Goal: Answer question/provide support: Share knowledge or assist other users

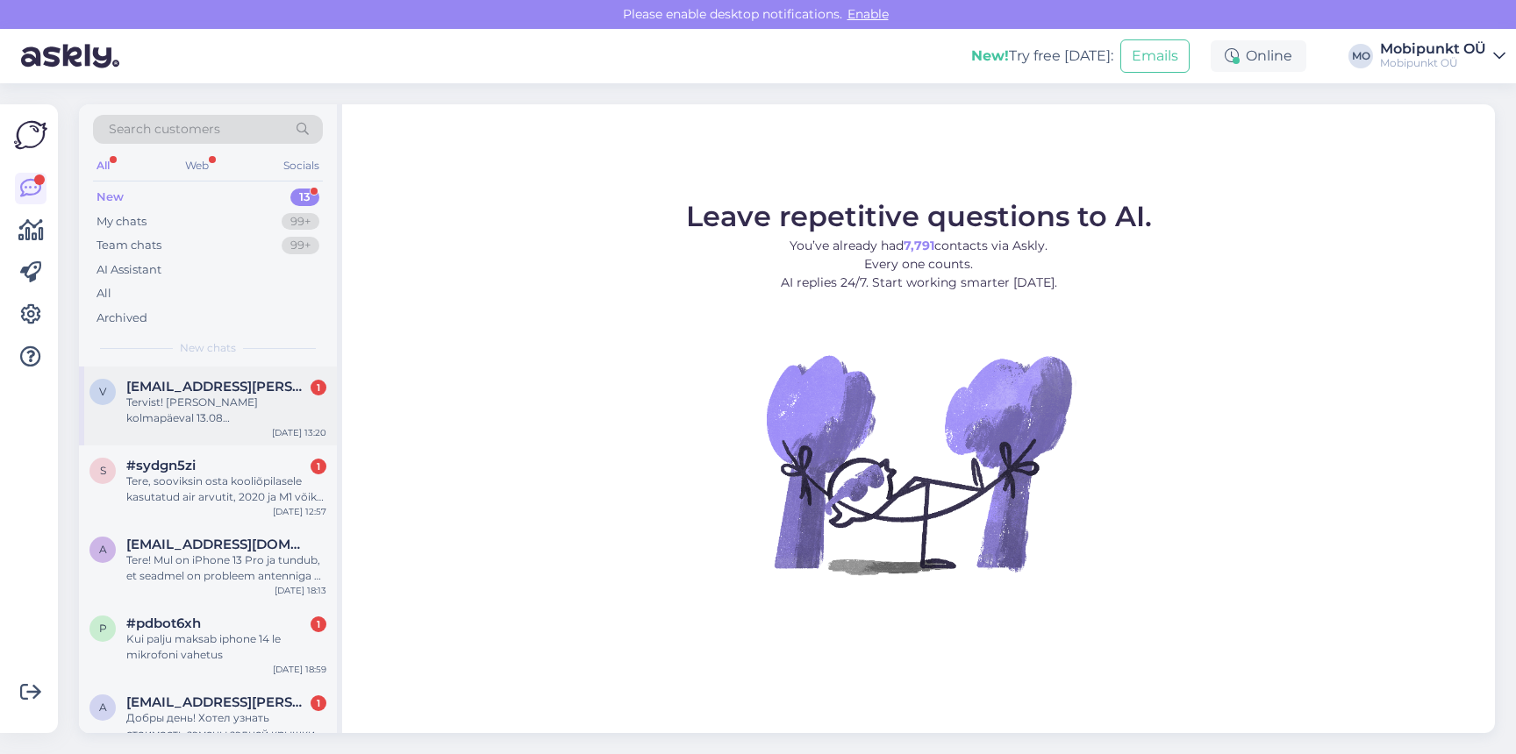
click at [186, 390] on span "[EMAIL_ADDRESS][PERSON_NAME][DOMAIN_NAME]" at bounding box center [217, 387] width 182 height 16
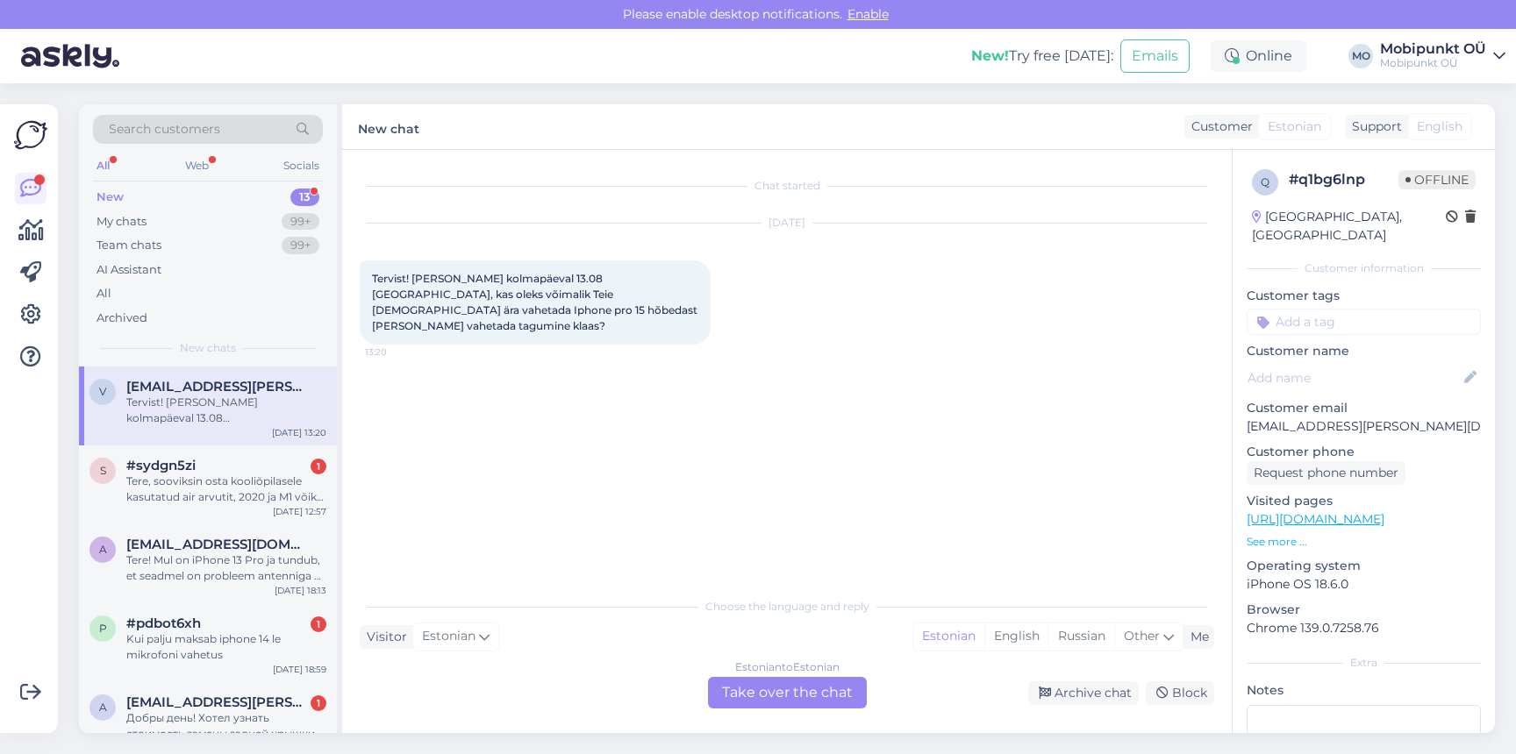
click at [760, 689] on div "Estonian to Estonian Take over the chat" at bounding box center [787, 693] width 159 height 32
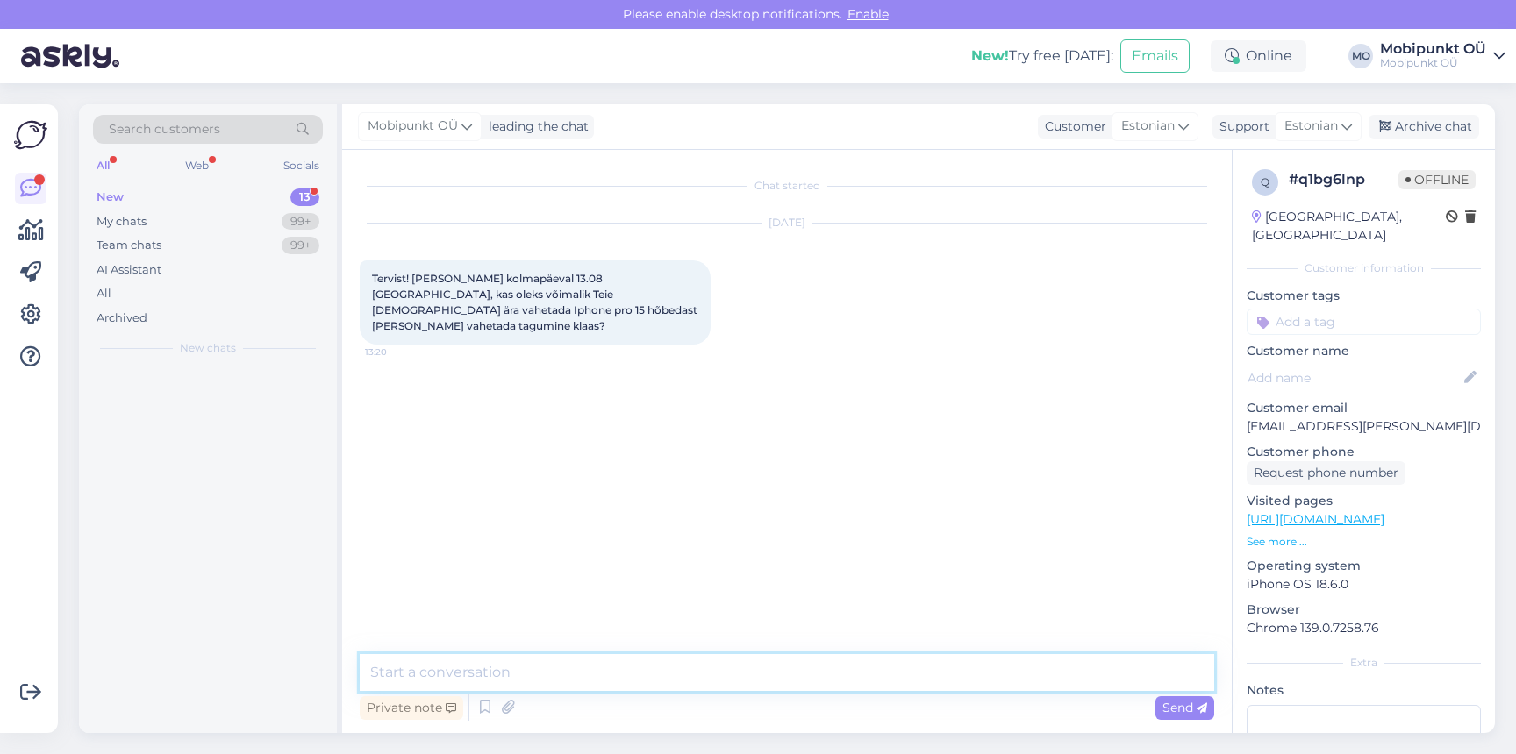
click at [663, 689] on textarea at bounding box center [787, 672] width 854 height 37
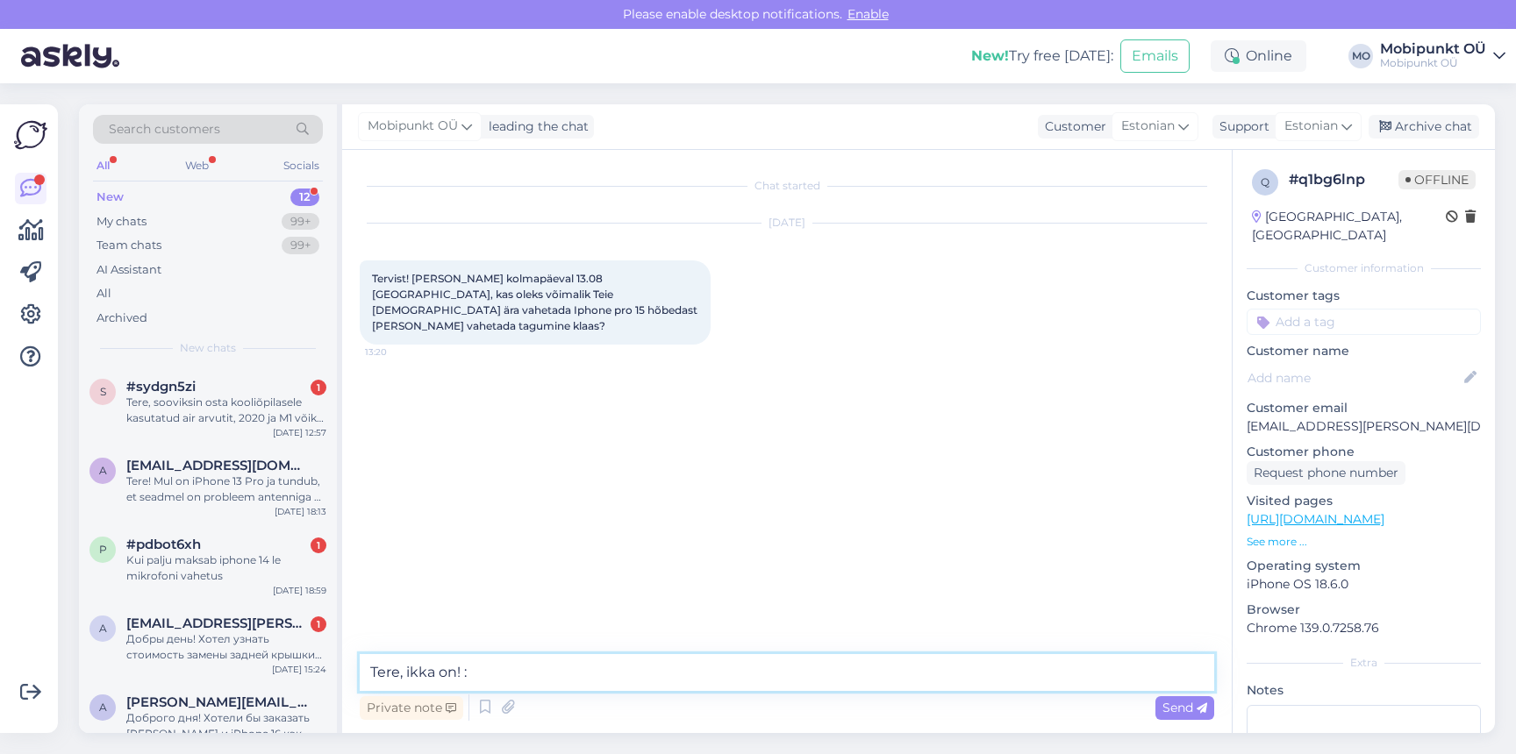
type textarea "Tere, ikka on! :)"
click at [251, 428] on div "s #sydgn5zi 1 Tere, sooviksin osta kooliõpilasele kasutatud air arvutit, 2020 j…" at bounding box center [208, 406] width 258 height 79
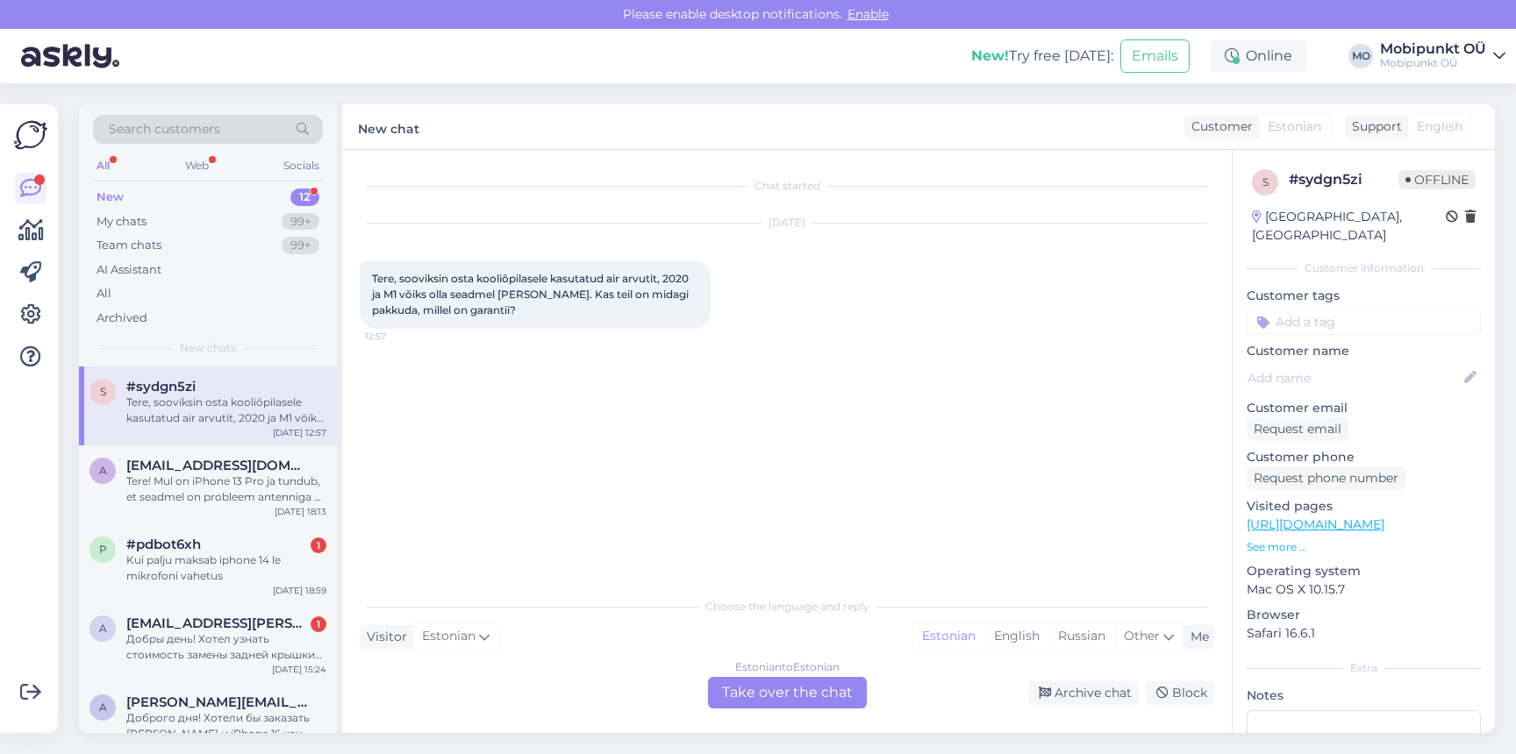
click at [779, 696] on div "Estonian to Estonian Take over the chat" at bounding box center [787, 693] width 159 height 32
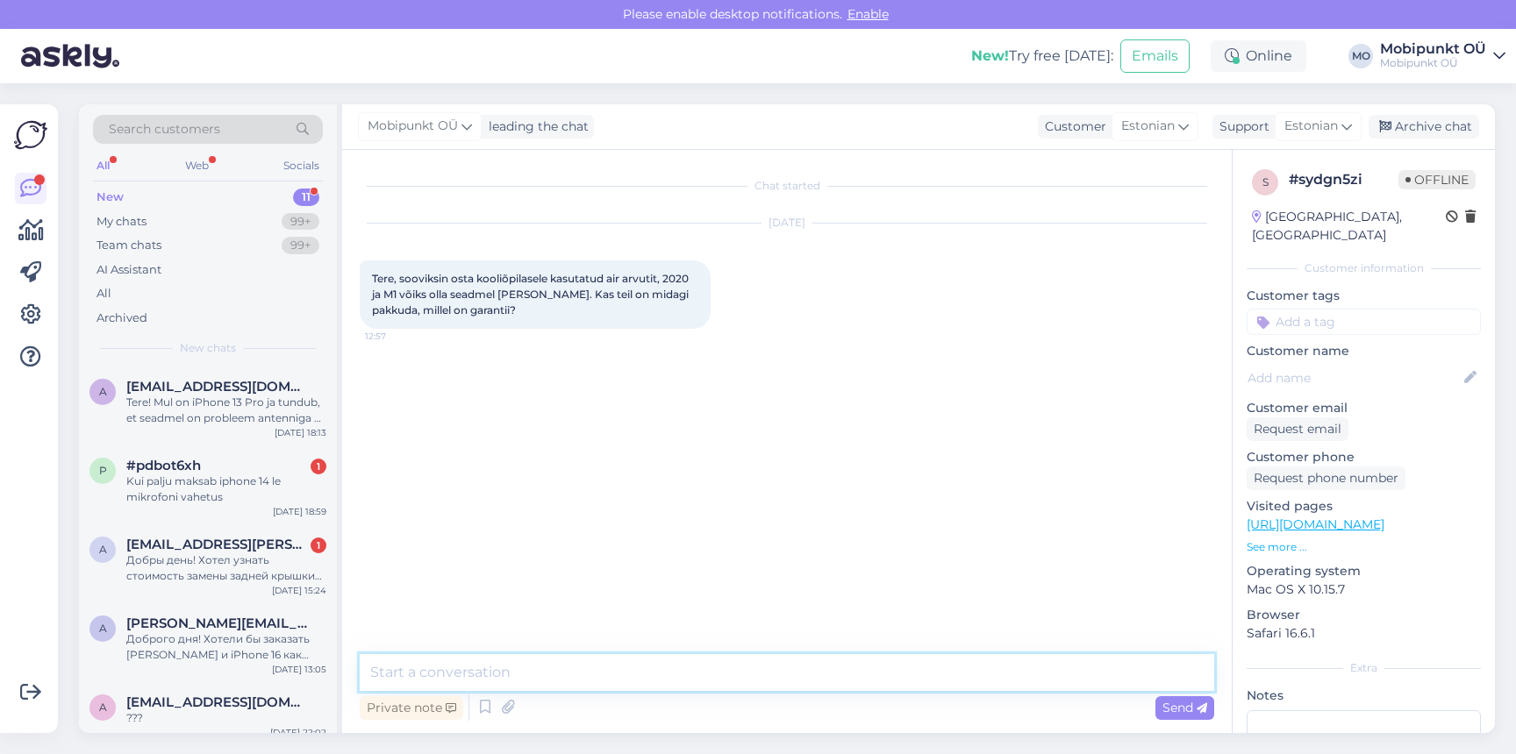
click at [732, 685] on textarea at bounding box center [787, 672] width 854 height 37
type textarea "Tere! Loomulikult"
paste textarea "[URL][DOMAIN_NAME]"
type textarea "Näiteks selline variant: [URL][DOMAIN_NAME]"
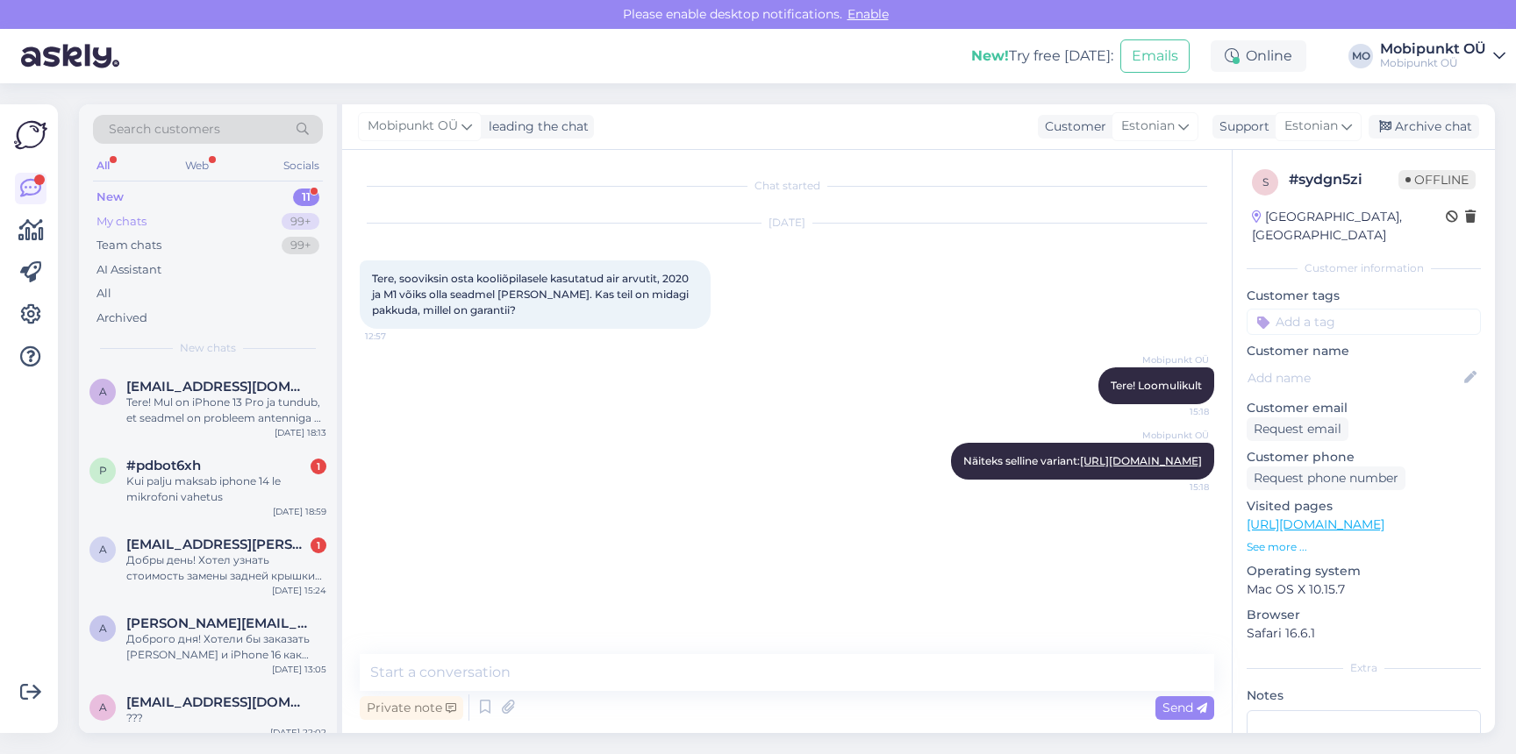
click at [246, 218] on div "My chats 99+" at bounding box center [208, 222] width 230 height 25
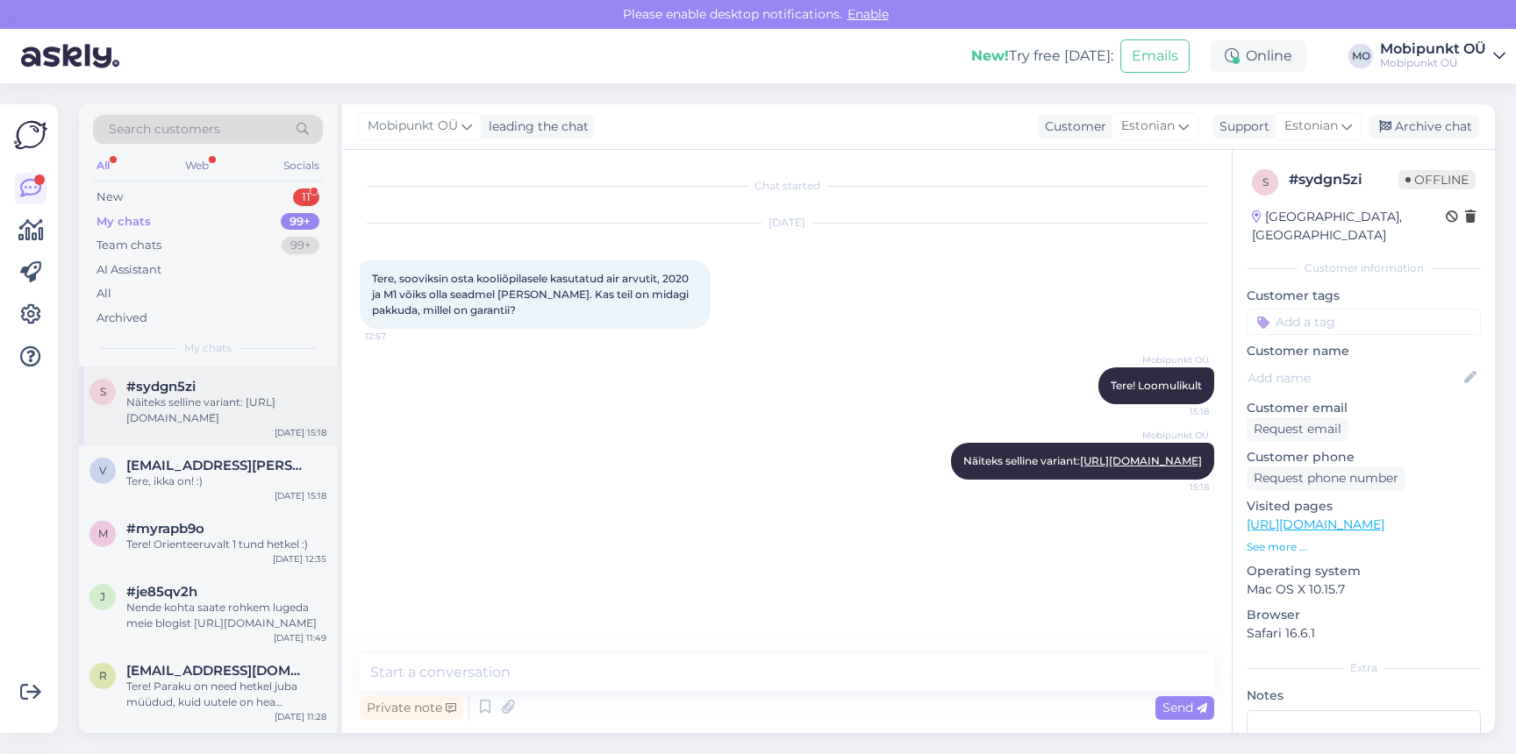
click at [232, 389] on div "#sydgn5zi" at bounding box center [226, 387] width 200 height 16
click at [218, 486] on div "Tere, ikka on! :)" at bounding box center [226, 482] width 200 height 16
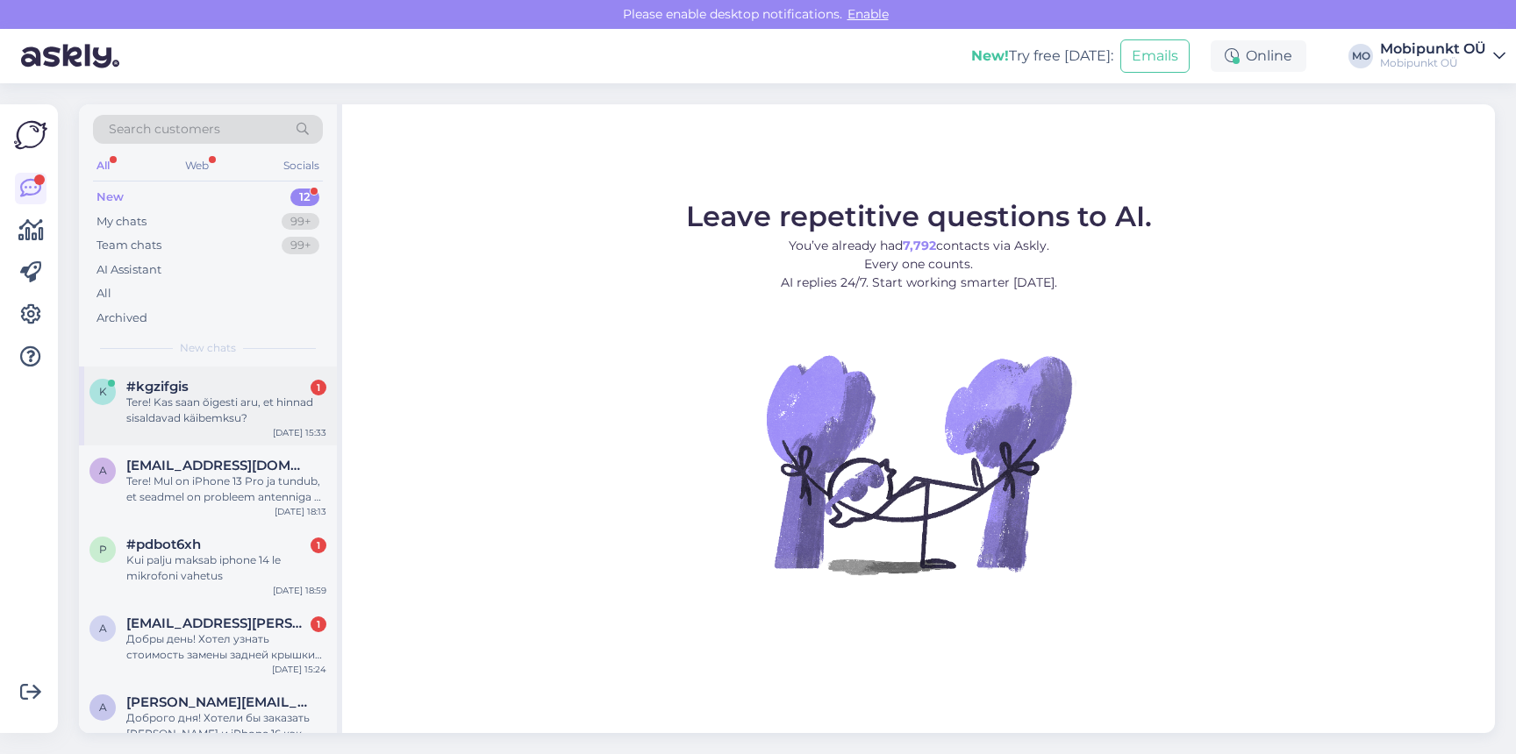
click at [224, 398] on div "Tere! Kas saan õigesti aru, et hinnad sisaldavad käibemksu?" at bounding box center [226, 411] width 200 height 32
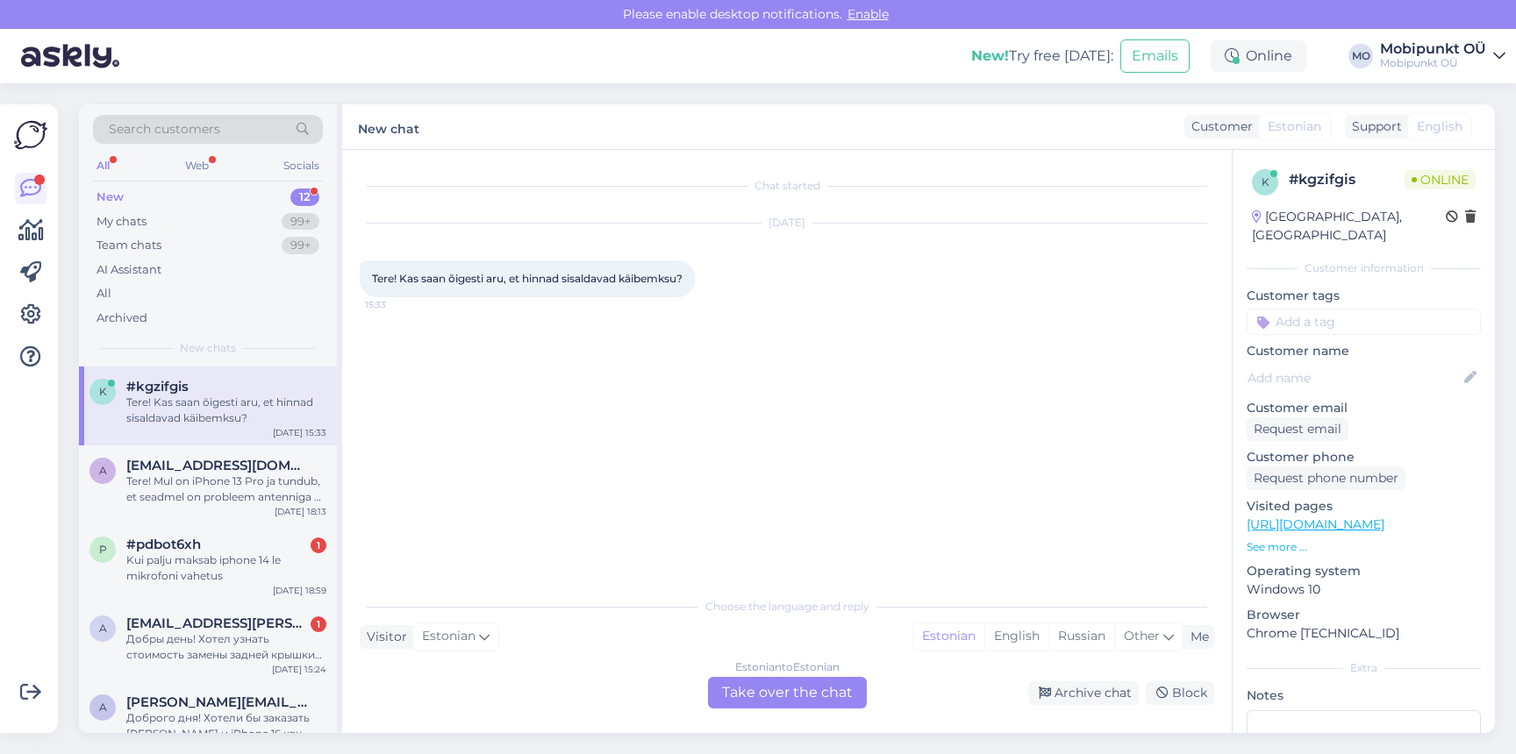
click at [780, 682] on div "Estonian to Estonian Take over the chat" at bounding box center [787, 693] width 159 height 32
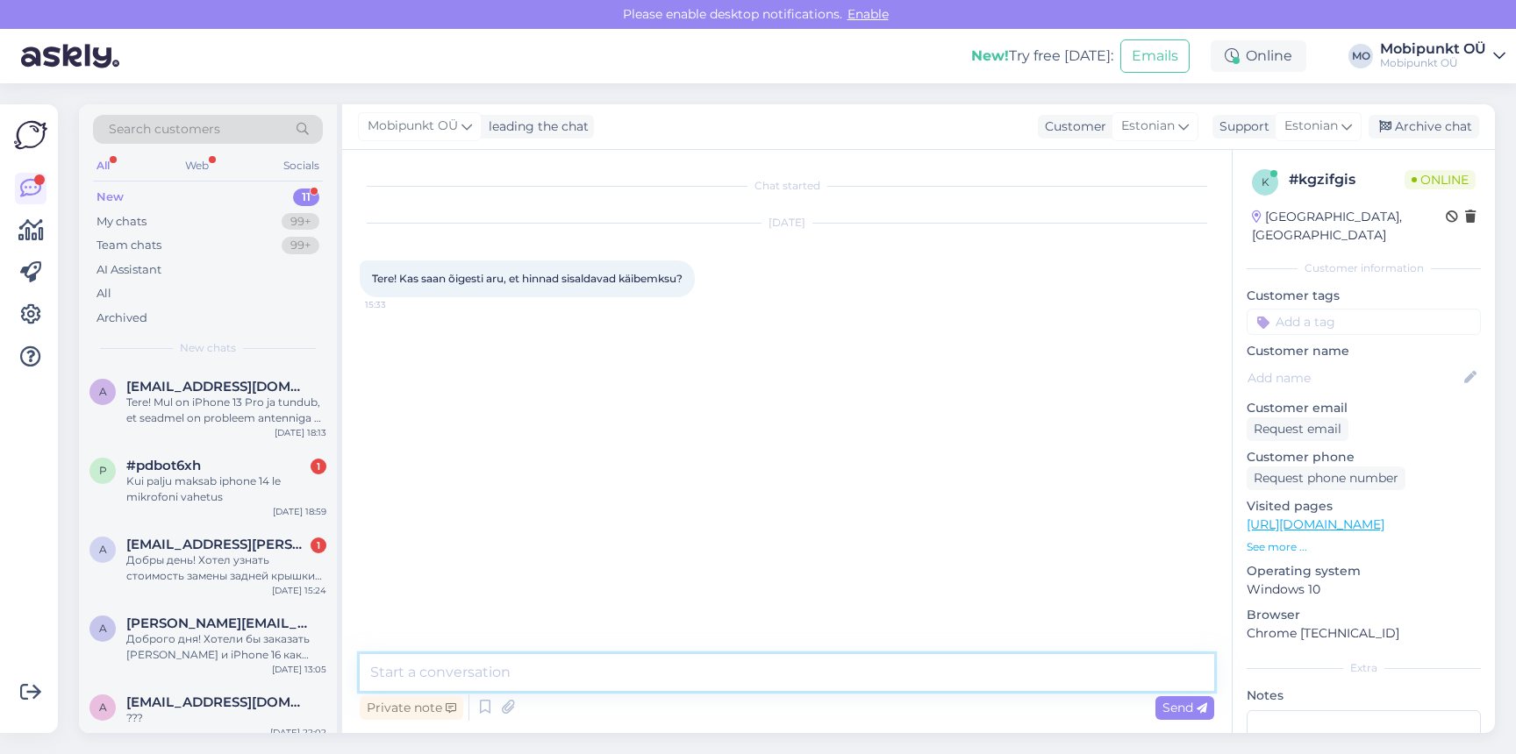
click at [689, 677] on textarea at bounding box center [787, 672] width 854 height 37
click at [442, 677] on textarea "Tere! Seadmed, mis on eripakkumiste all, müüakse ilma käibemaksuta" at bounding box center [787, 672] width 854 height 37
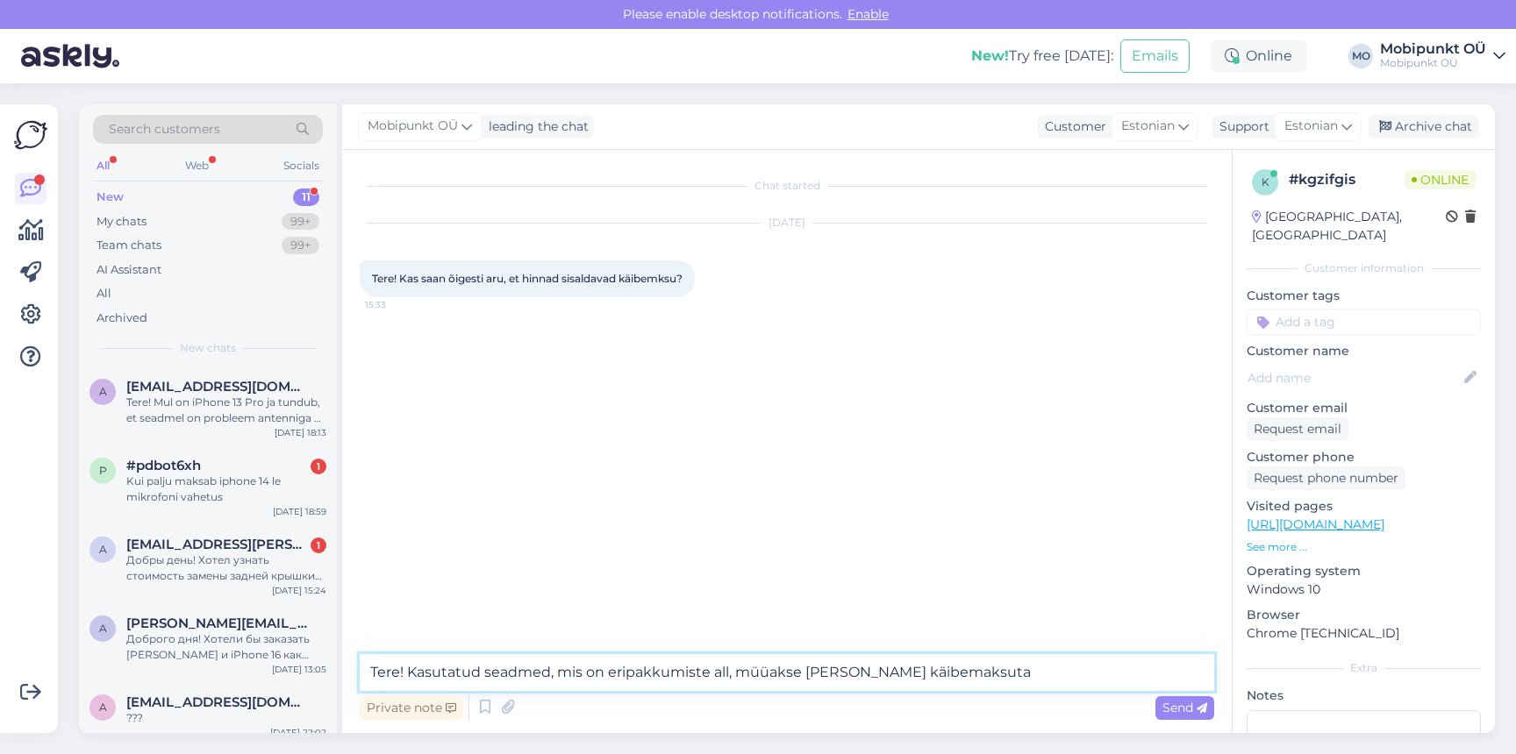
click at [949, 674] on textarea "Tere! Kasutatud seadmed, mis on eripakkumiste all, müüakse ilma käibemaksuta" at bounding box center [787, 672] width 854 height 37
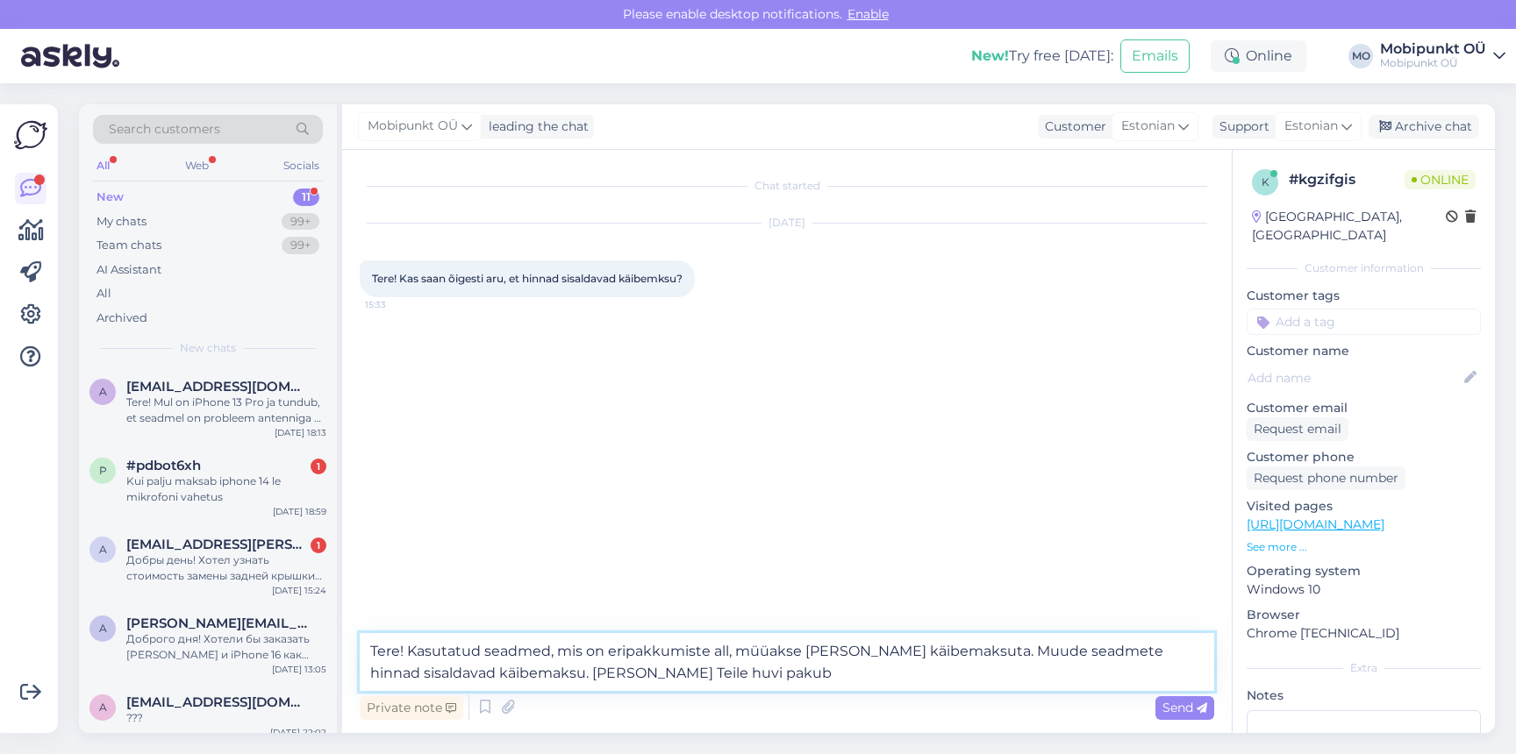
type textarea "Tere! Kasutatud seadmed, mis on eripakkumiste all, müüakse ilma käibemaksuta. M…"
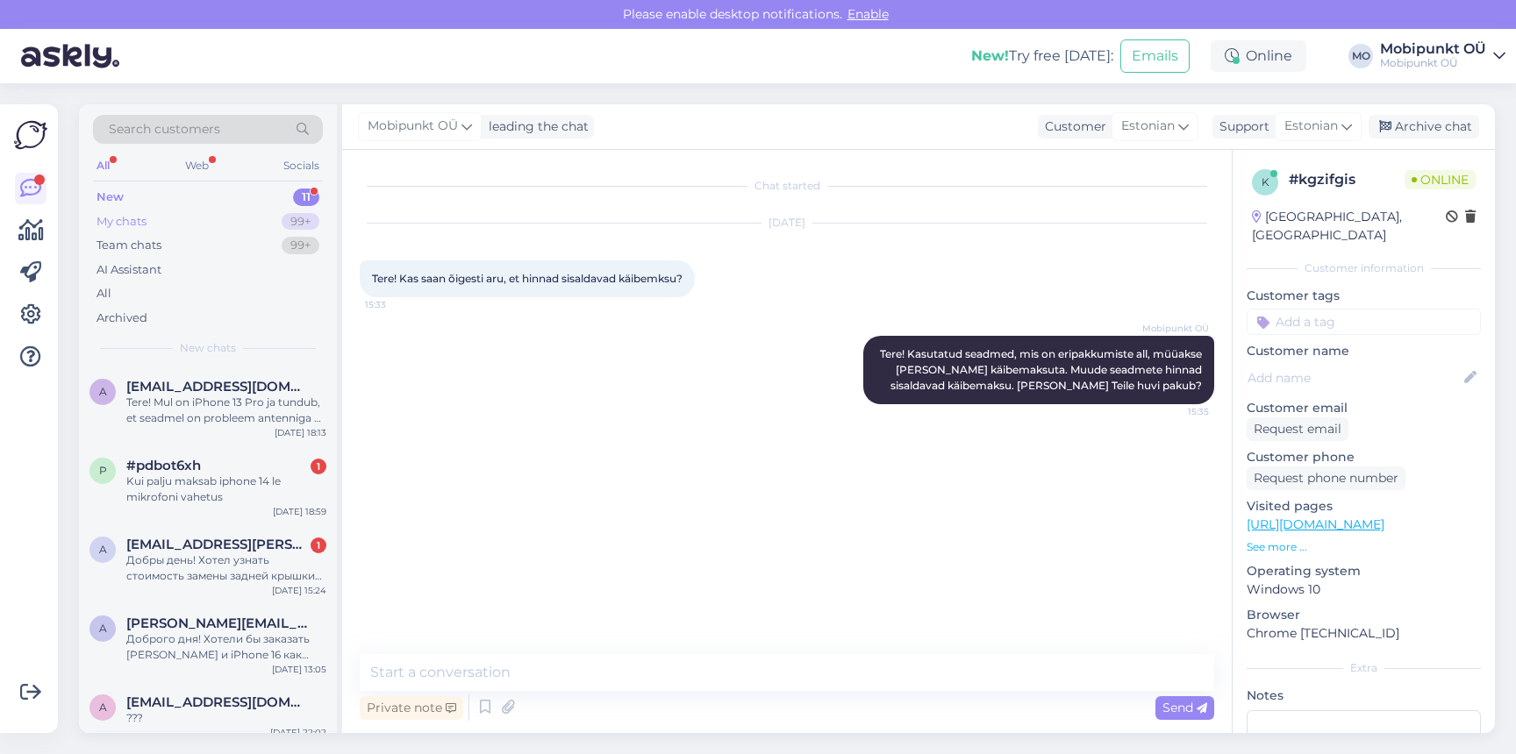
click at [196, 222] on div "My chats 99+" at bounding box center [208, 222] width 230 height 25
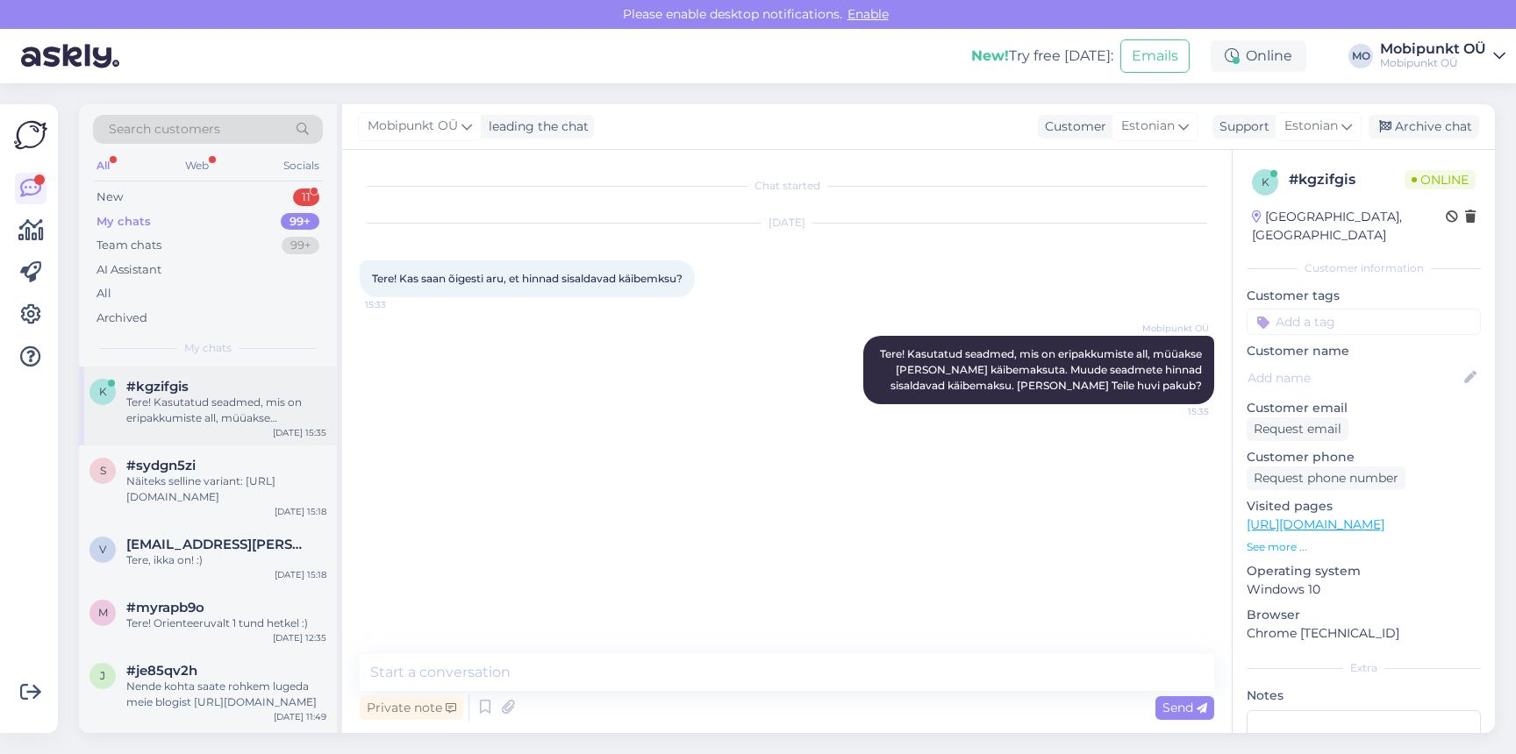
click at [232, 389] on div "#kgzifgis" at bounding box center [226, 387] width 200 height 16
click at [225, 234] on div "Team chats 99+" at bounding box center [208, 245] width 230 height 25
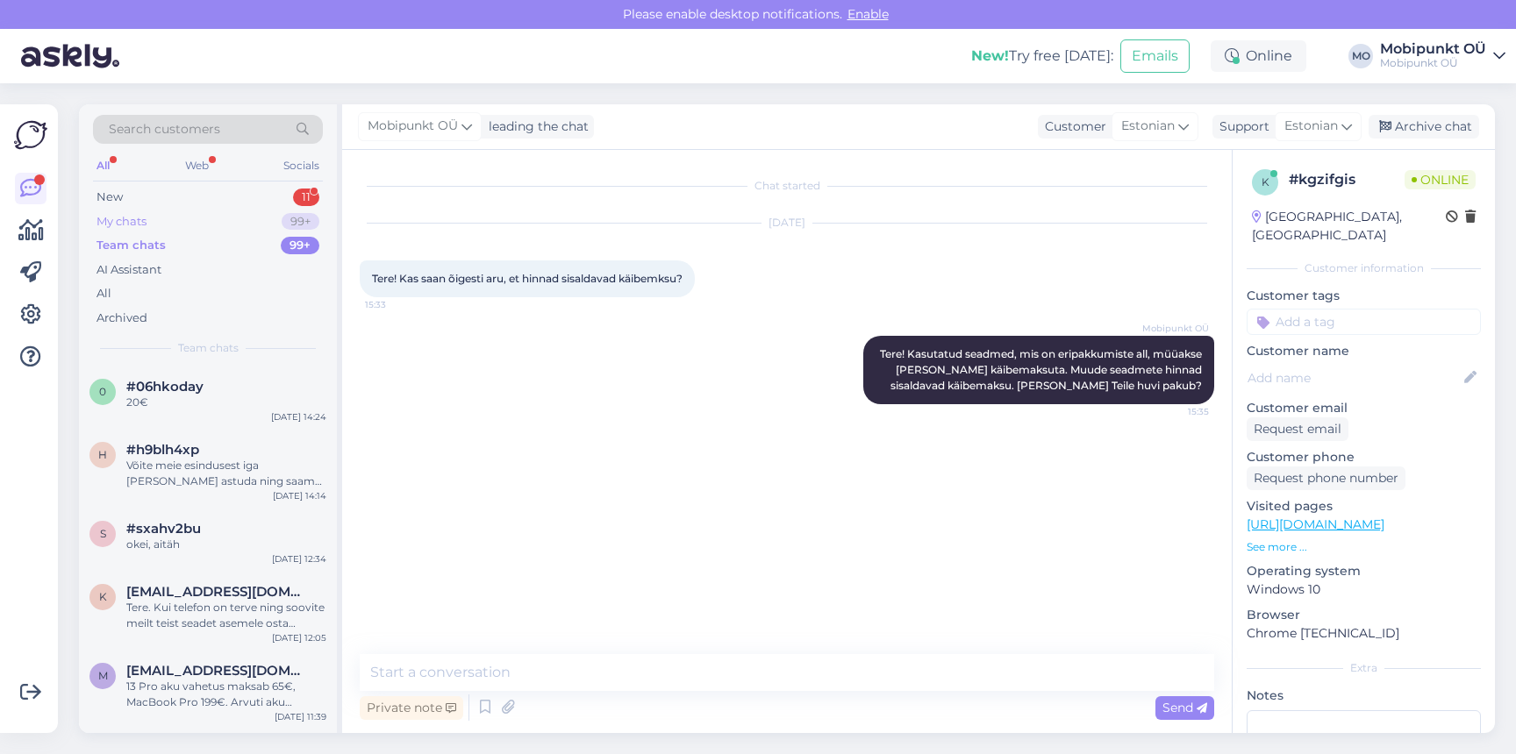
click at [215, 224] on div "My chats 99+" at bounding box center [208, 222] width 230 height 25
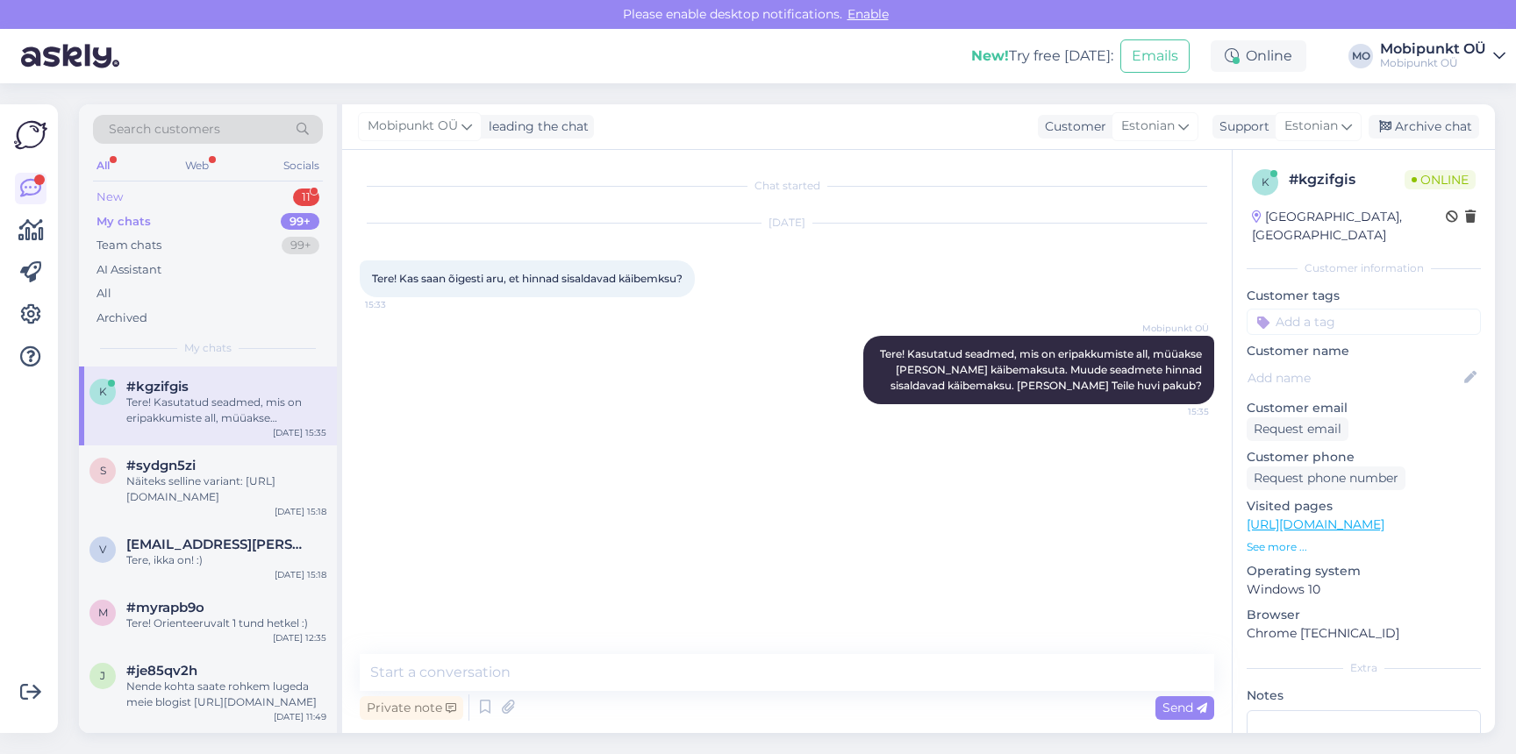
click at [209, 192] on div "New 11" at bounding box center [208, 197] width 230 height 25
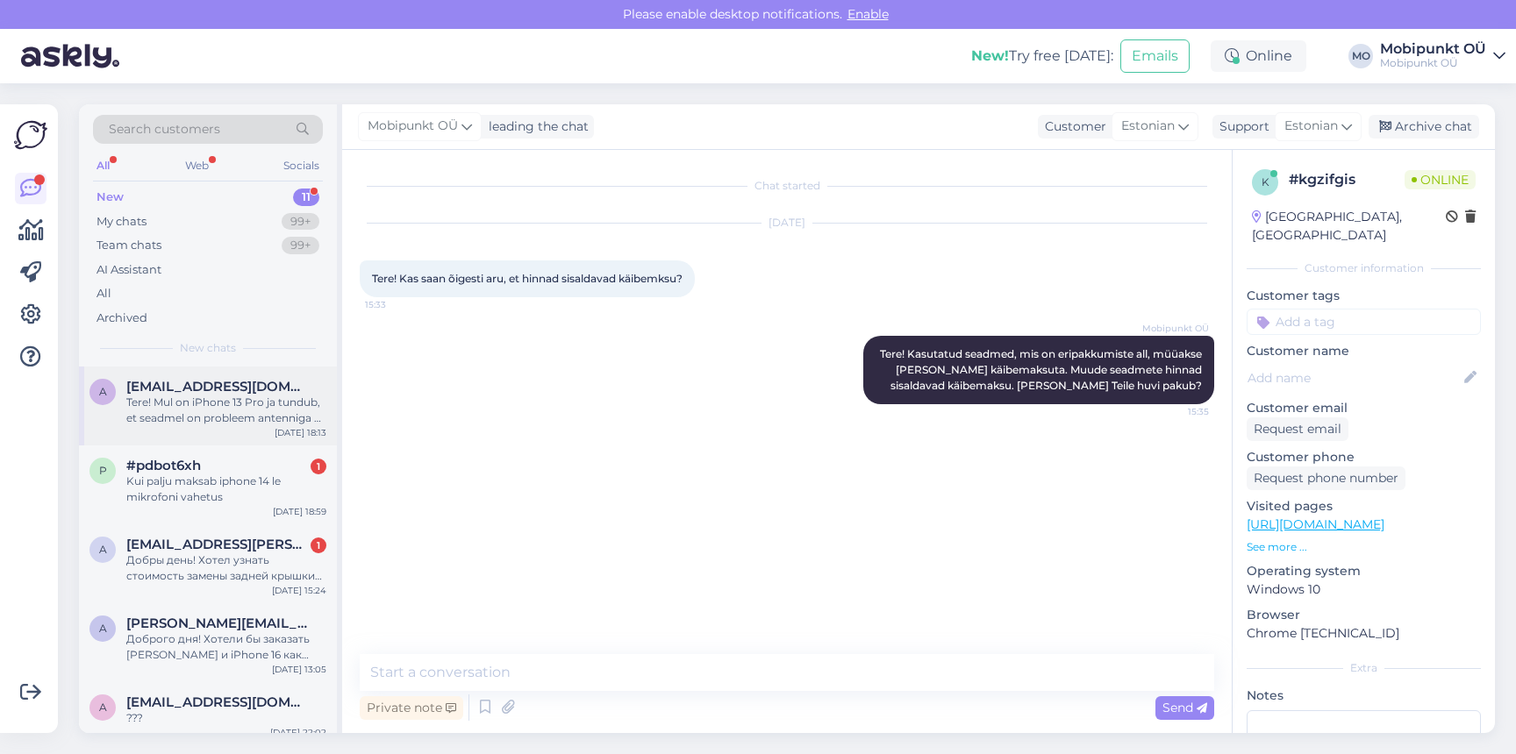
click at [218, 417] on div "Tere! Mul on iPhone 13 Pro ja tundub, et seadmel on probleem antenniga — mobiil…" at bounding box center [226, 411] width 200 height 32
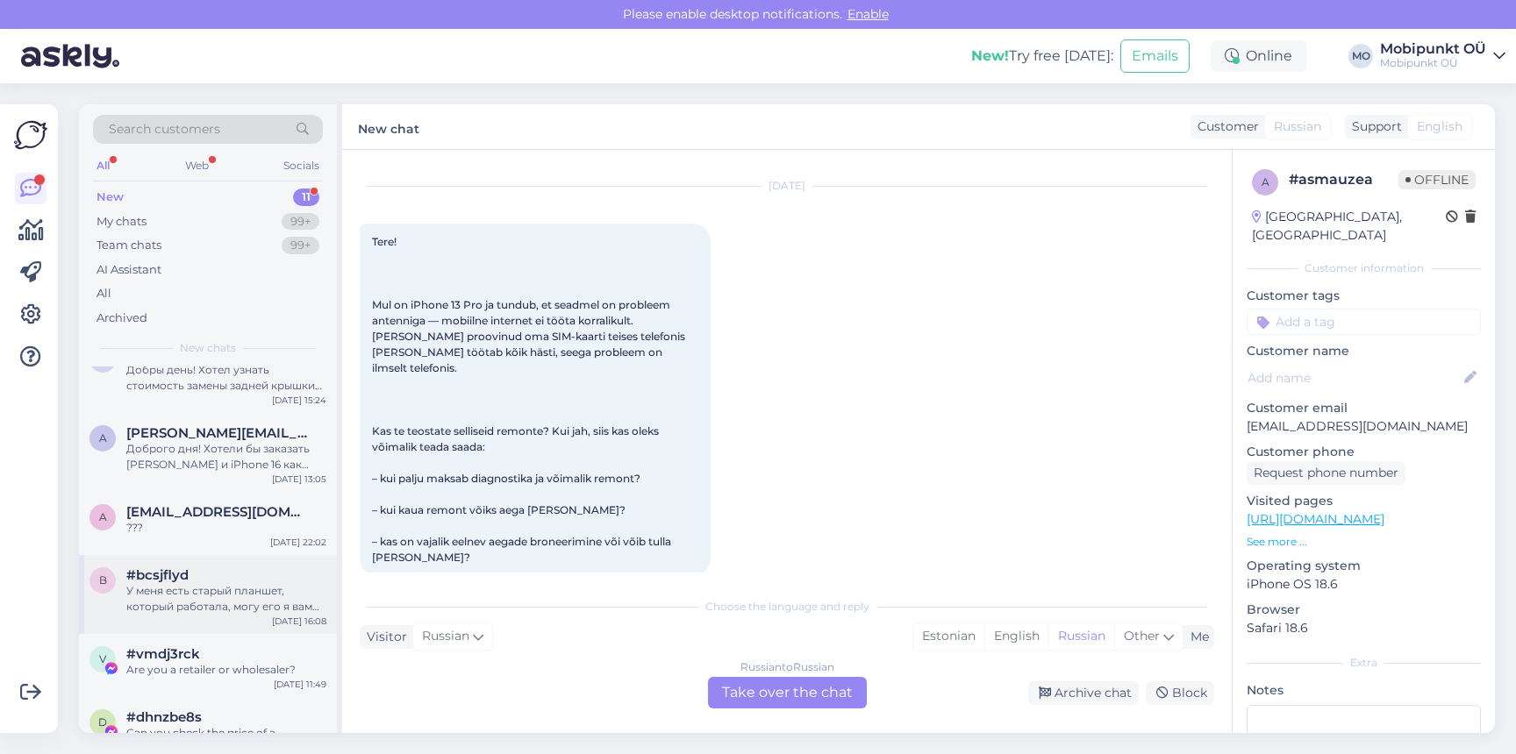
scroll to position [182, 0]
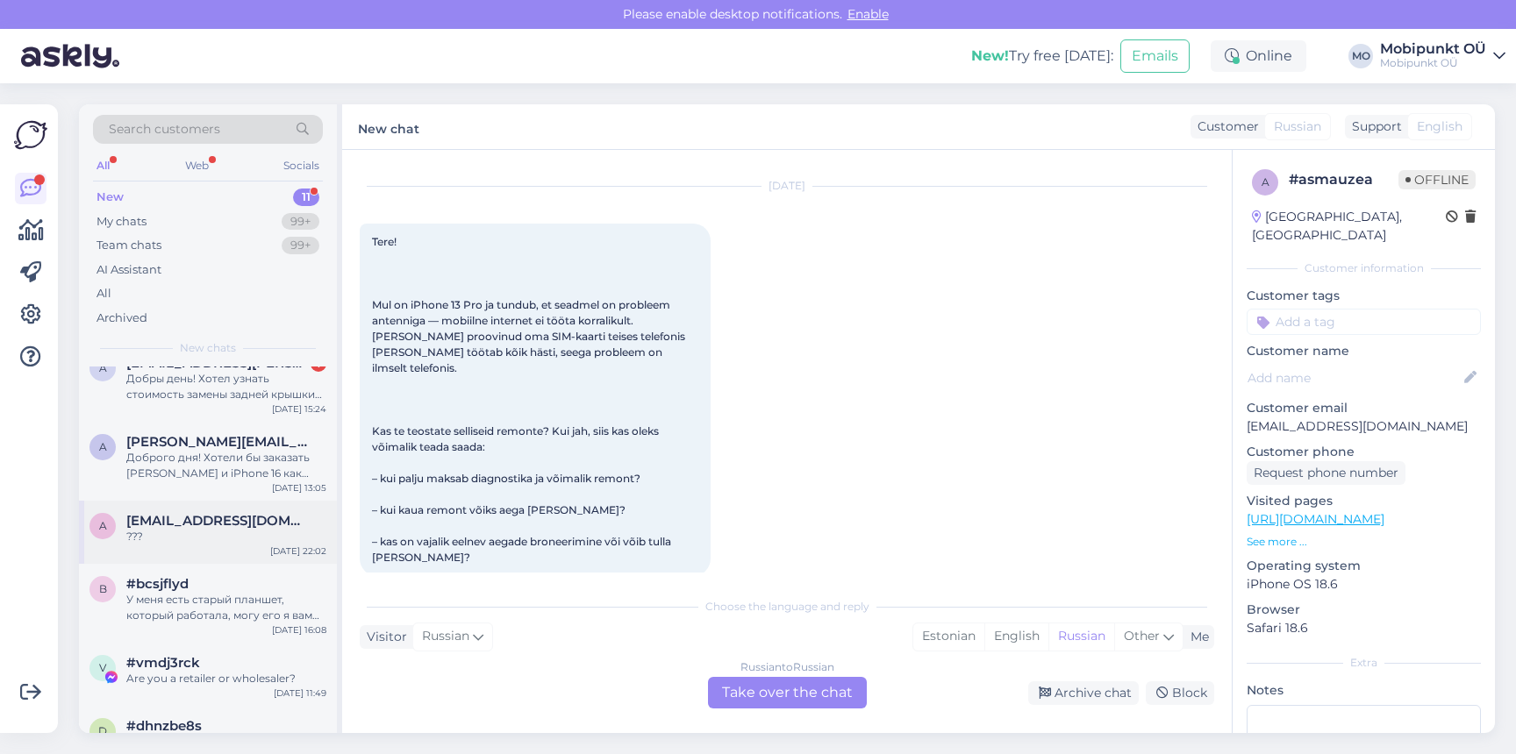
click at [213, 548] on div "a andreimaleva@gmail.com ??? Aug 7 22:02" at bounding box center [208, 532] width 258 height 63
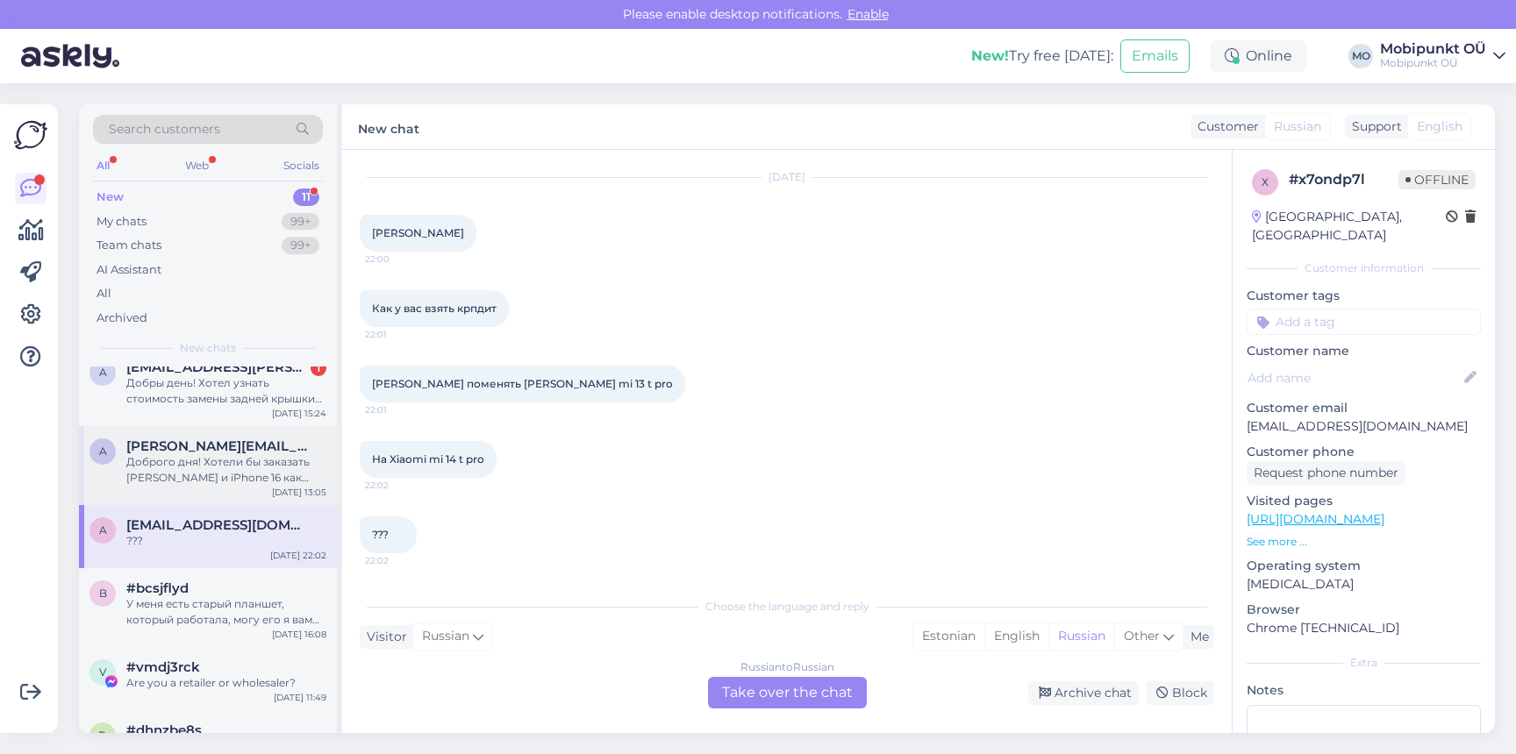
scroll to position [133, 0]
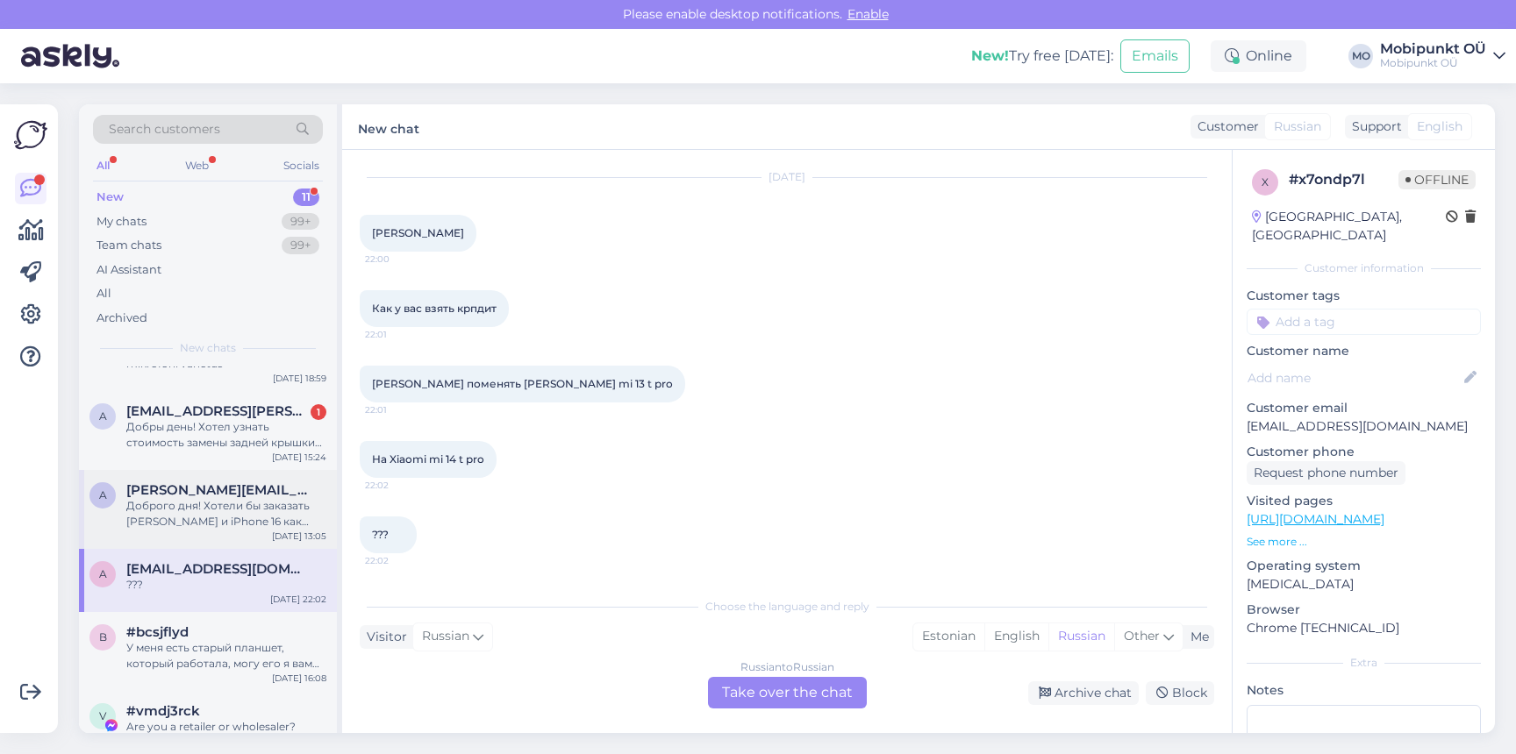
click at [253, 517] on div "Доброго дня! Хотели бы заказать [PERSON_NAME] и iPhone 16 как юридическое лицо,…" at bounding box center [226, 514] width 200 height 32
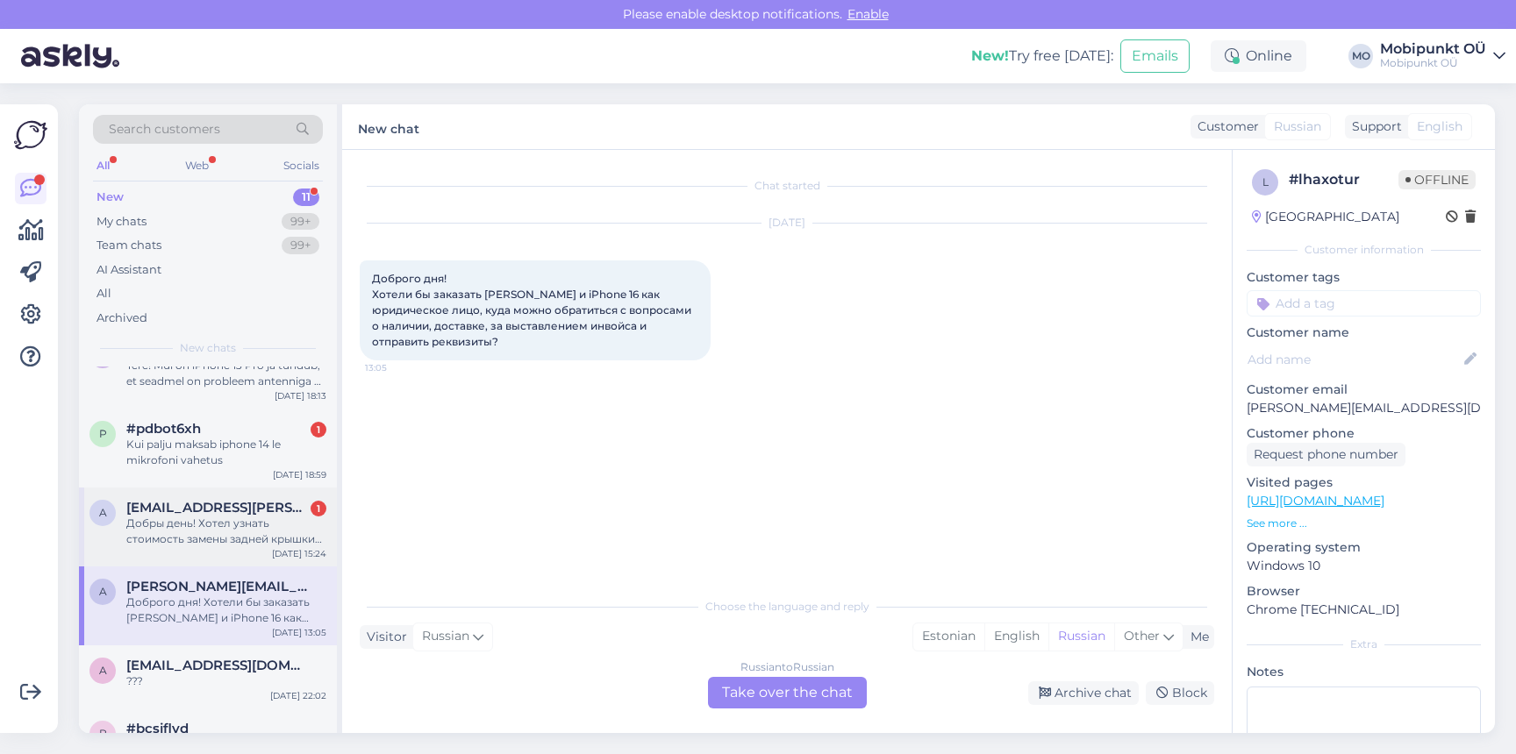
scroll to position [0, 0]
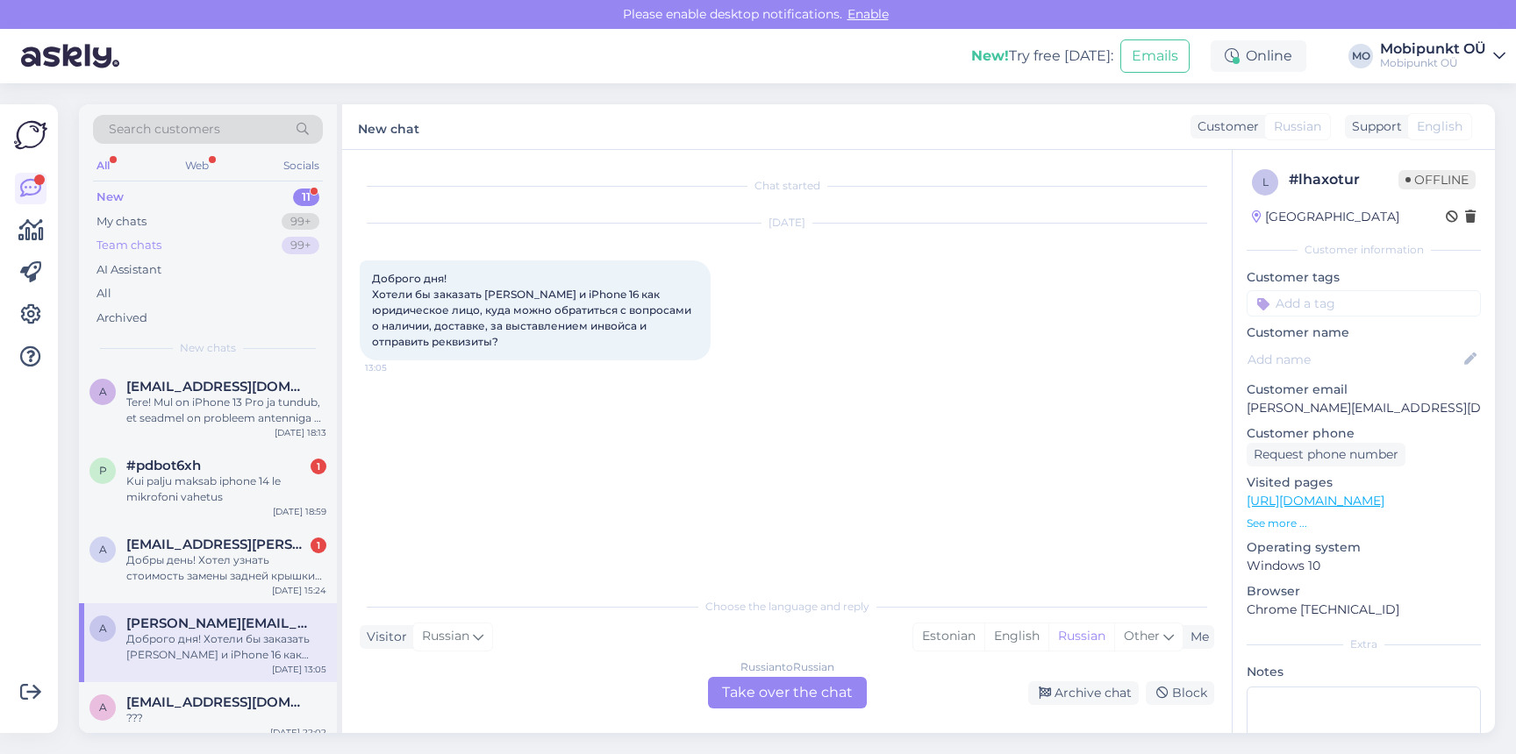
click at [186, 238] on div "Team chats 99+" at bounding box center [208, 245] width 230 height 25
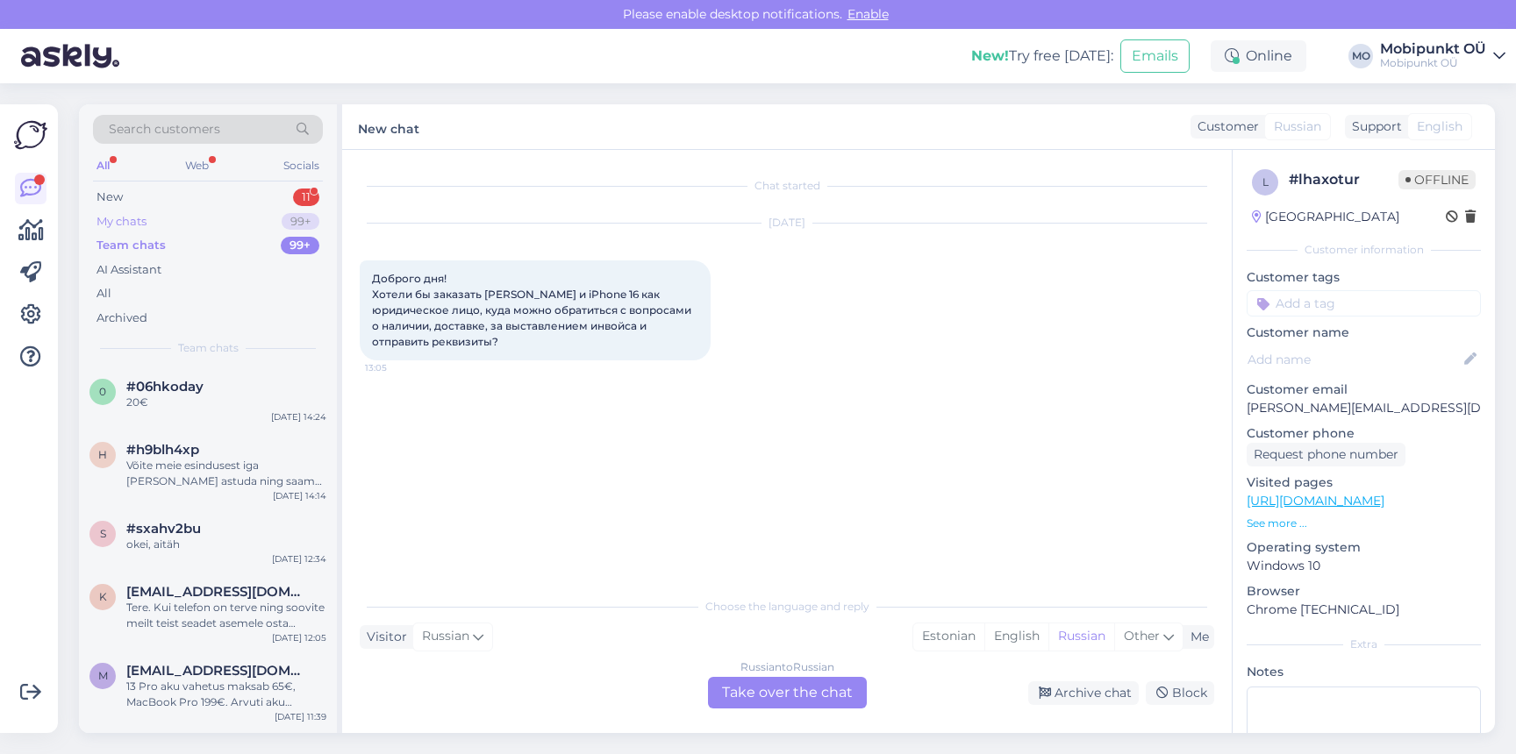
click at [189, 219] on div "My chats 99+" at bounding box center [208, 222] width 230 height 25
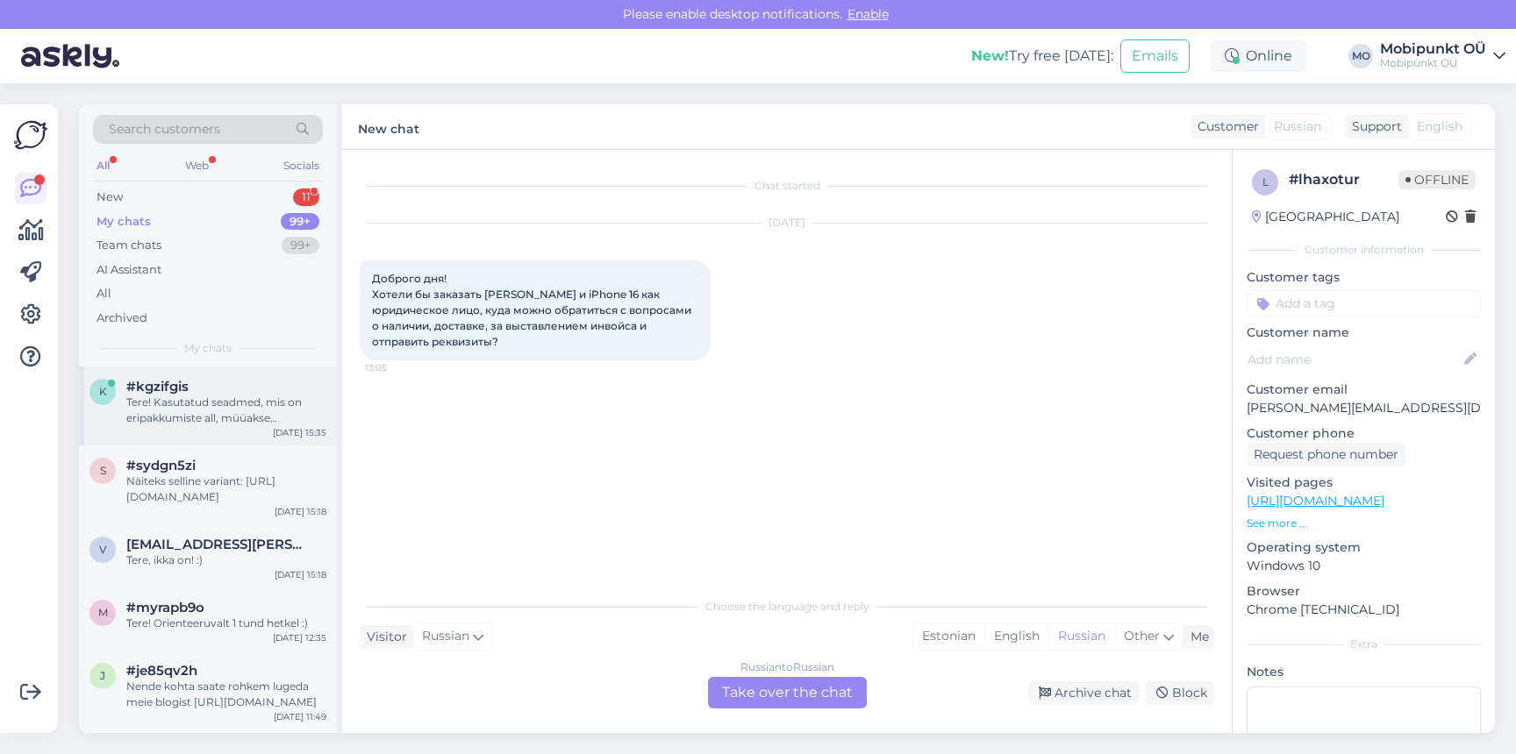
click at [157, 406] on div "Tere! Kasutatud seadmed, mis on eripakkumiste all, müüakse ilma käibemaksuta. M…" at bounding box center [226, 411] width 200 height 32
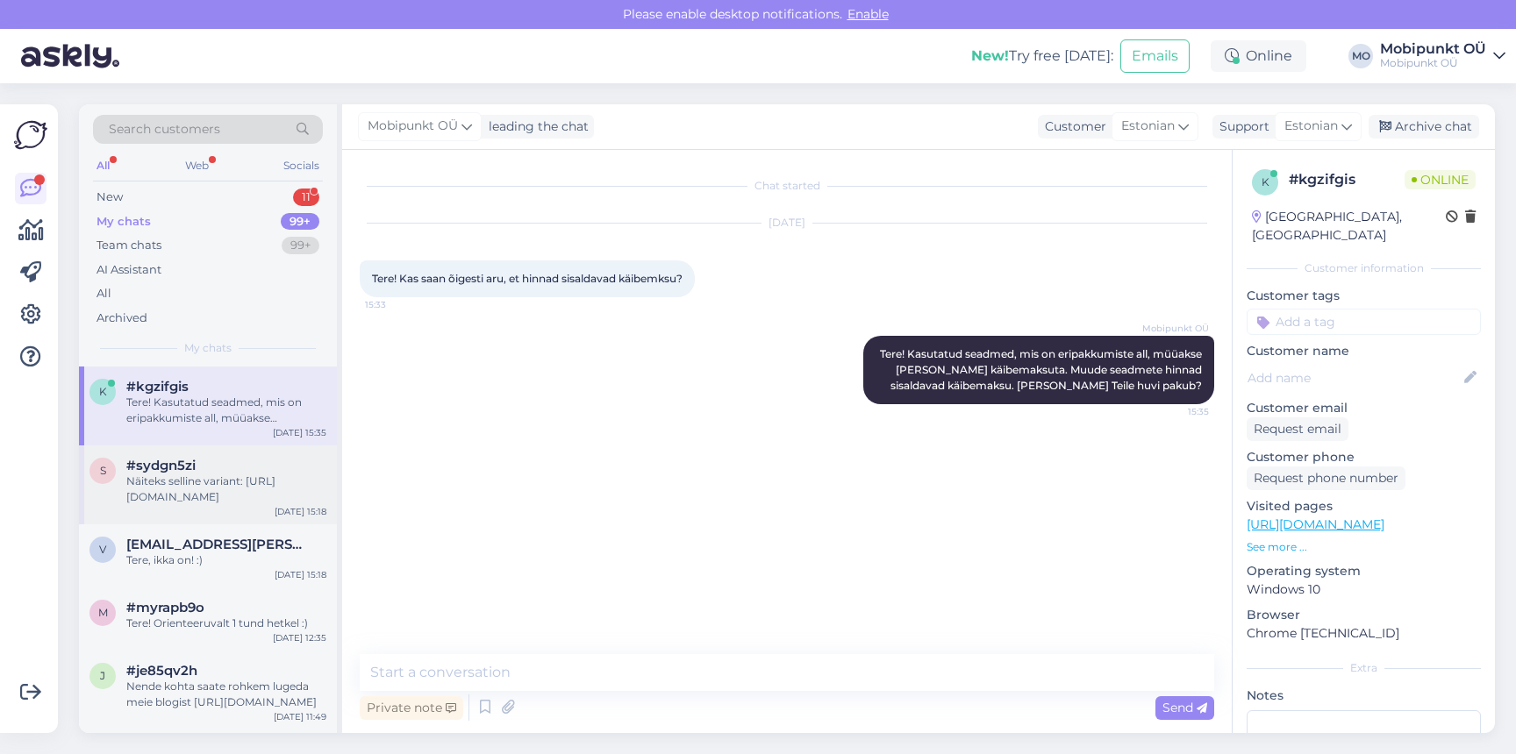
click at [170, 483] on div "Näiteks selline variant: [URL][DOMAIN_NAME]" at bounding box center [226, 490] width 200 height 32
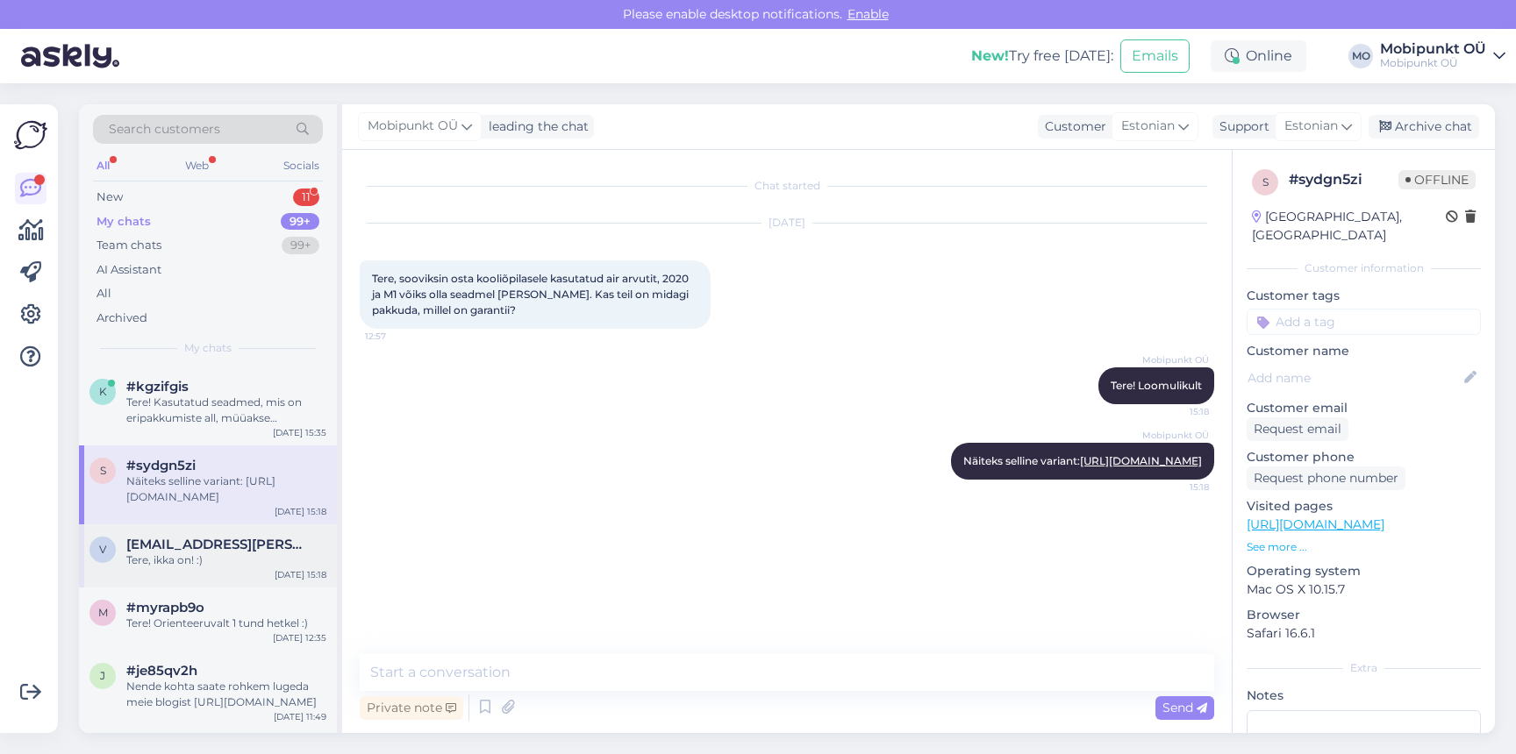
click at [176, 557] on div "Tere, ikka on! :)" at bounding box center [226, 561] width 200 height 16
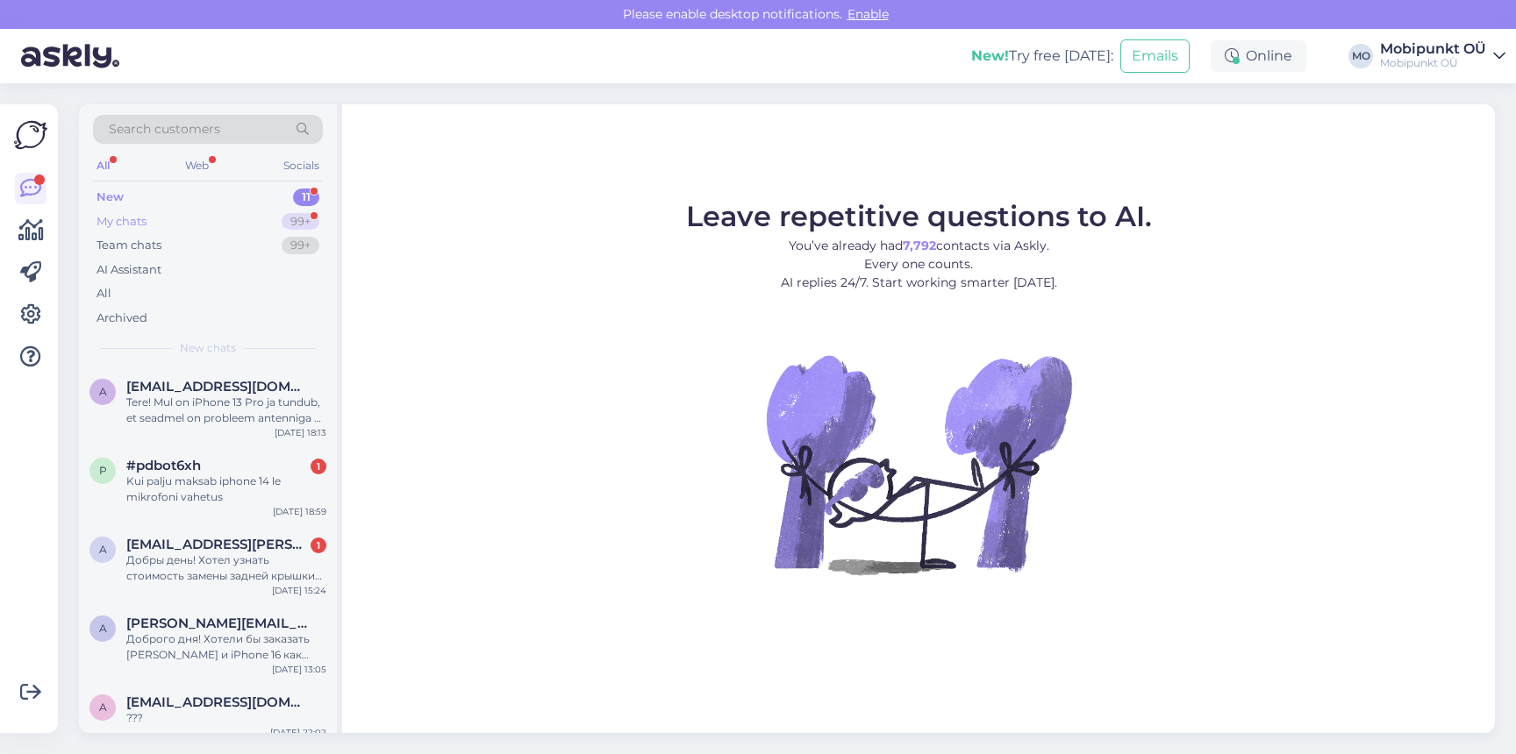
click at [178, 222] on div "My chats 99+" at bounding box center [208, 222] width 230 height 25
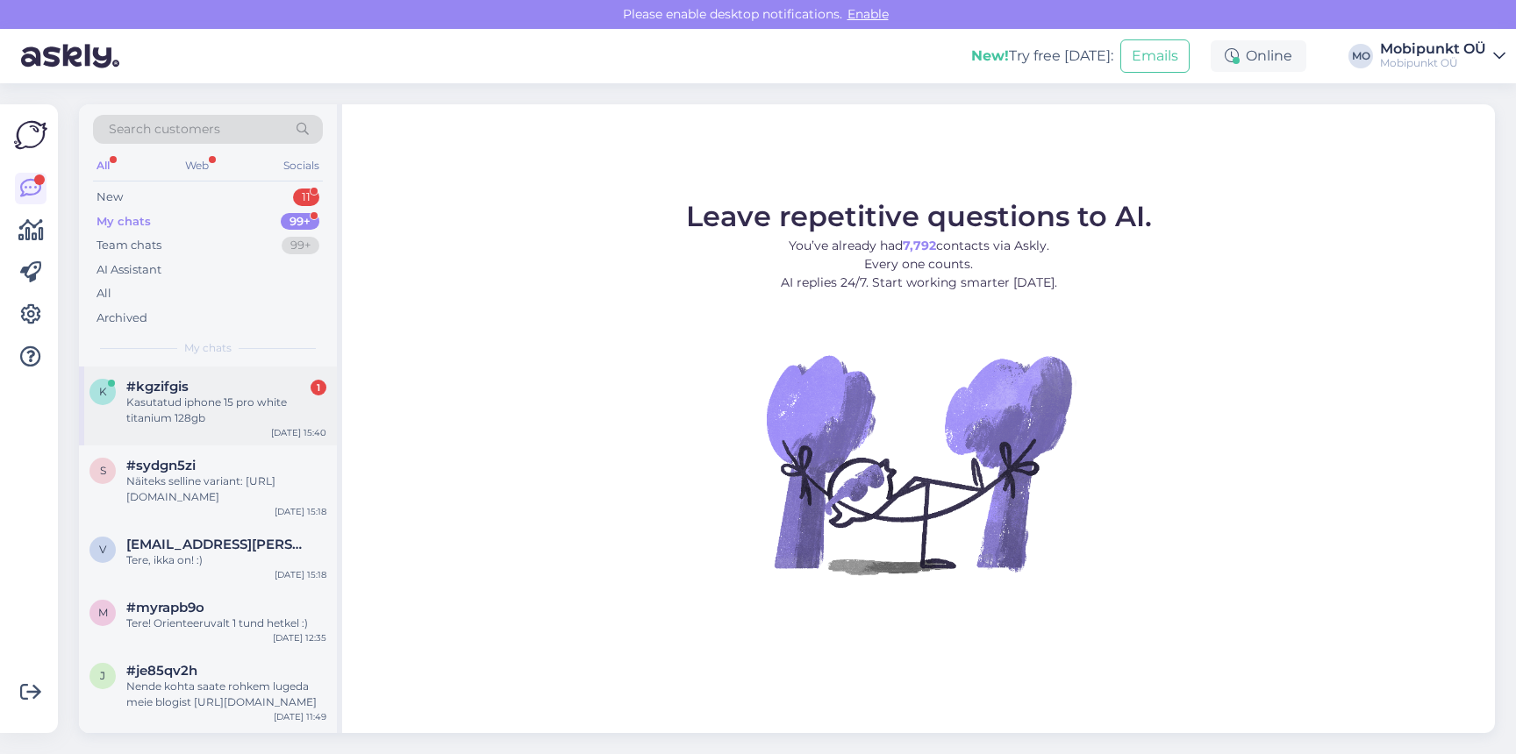
click at [168, 403] on div "Kasutatud iphone 15 pro white titanium 128gb" at bounding box center [226, 411] width 200 height 32
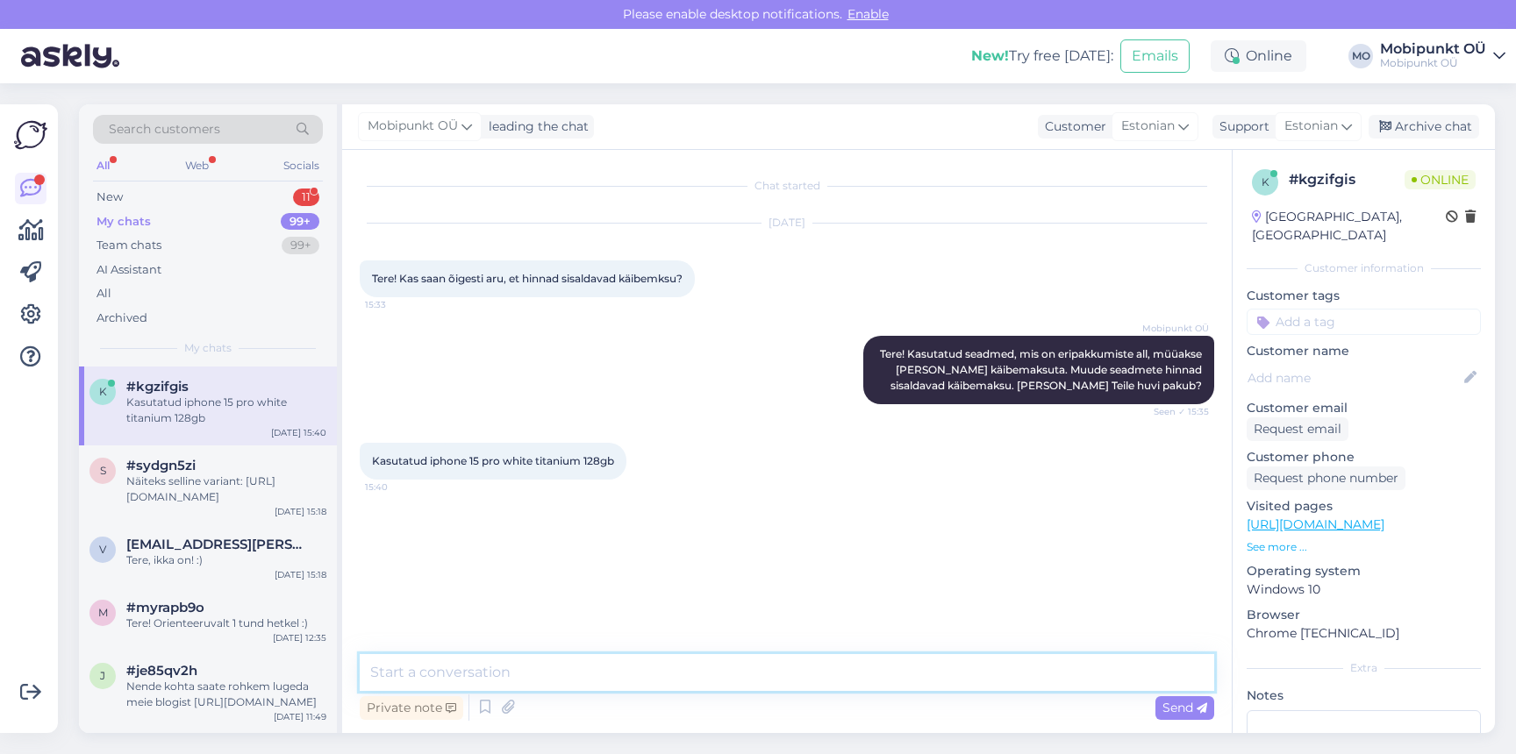
click at [551, 679] on textarea at bounding box center [787, 672] width 854 height 37
type textarea "Need on kõik koos käibemaksuga hinnad"
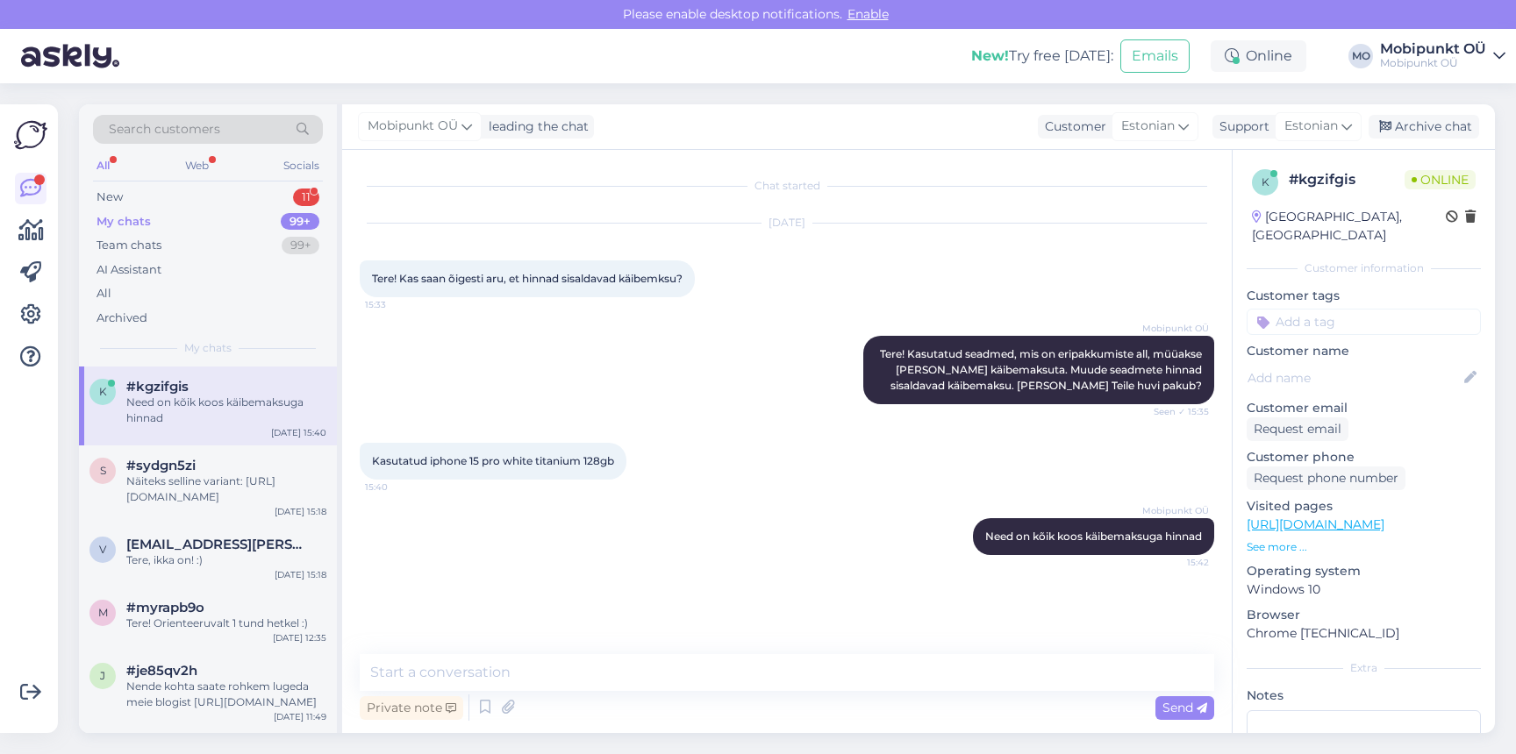
click at [1369, 517] on link "https://www.mobipunkt.ee/ostukorv" at bounding box center [1315, 525] width 138 height 16
click at [173, 462] on span "#sydgn5zi" at bounding box center [160, 466] width 69 height 16
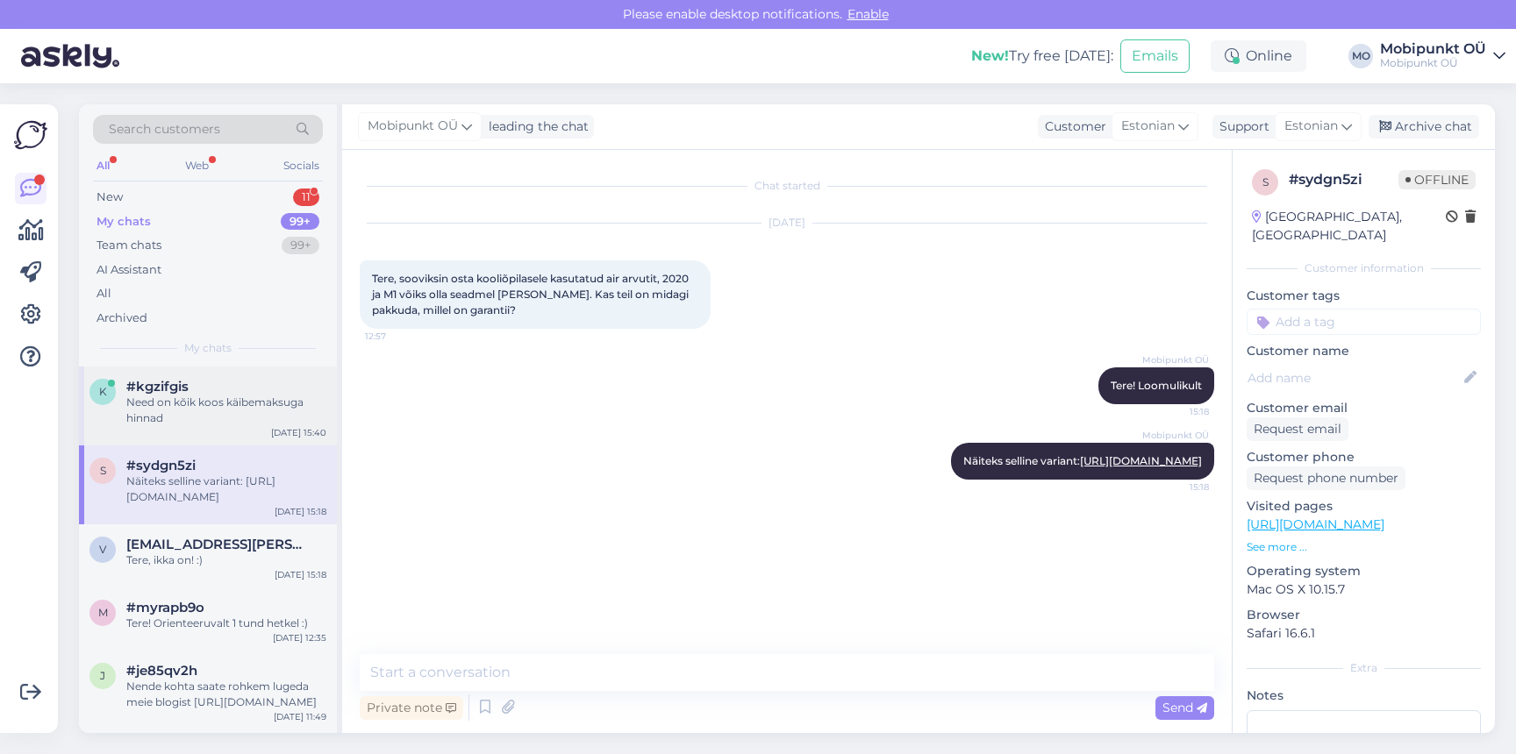
click at [232, 424] on div "Need on kõik koos käibemaksuga hinnad" at bounding box center [226, 411] width 200 height 32
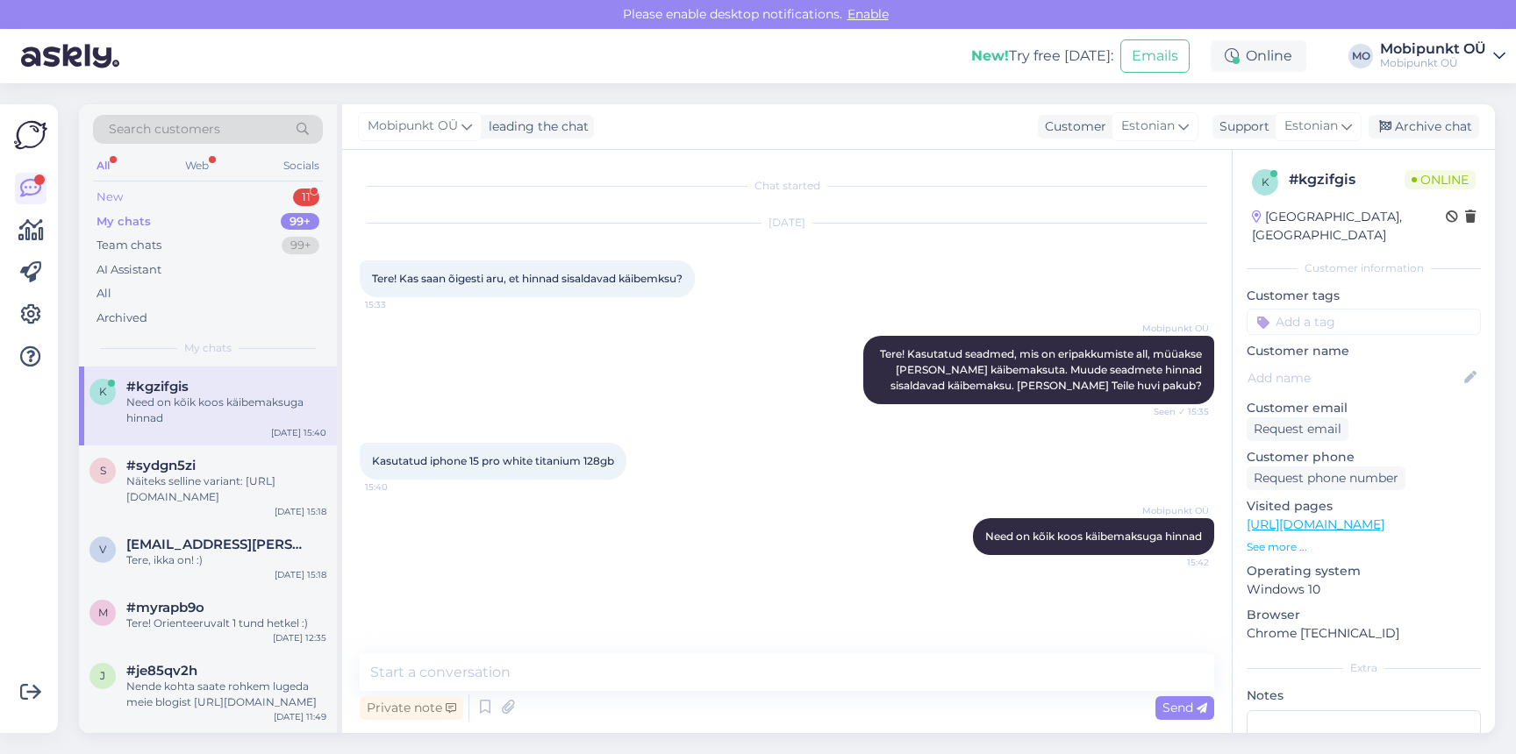
click at [146, 202] on div "New 11" at bounding box center [208, 197] width 230 height 25
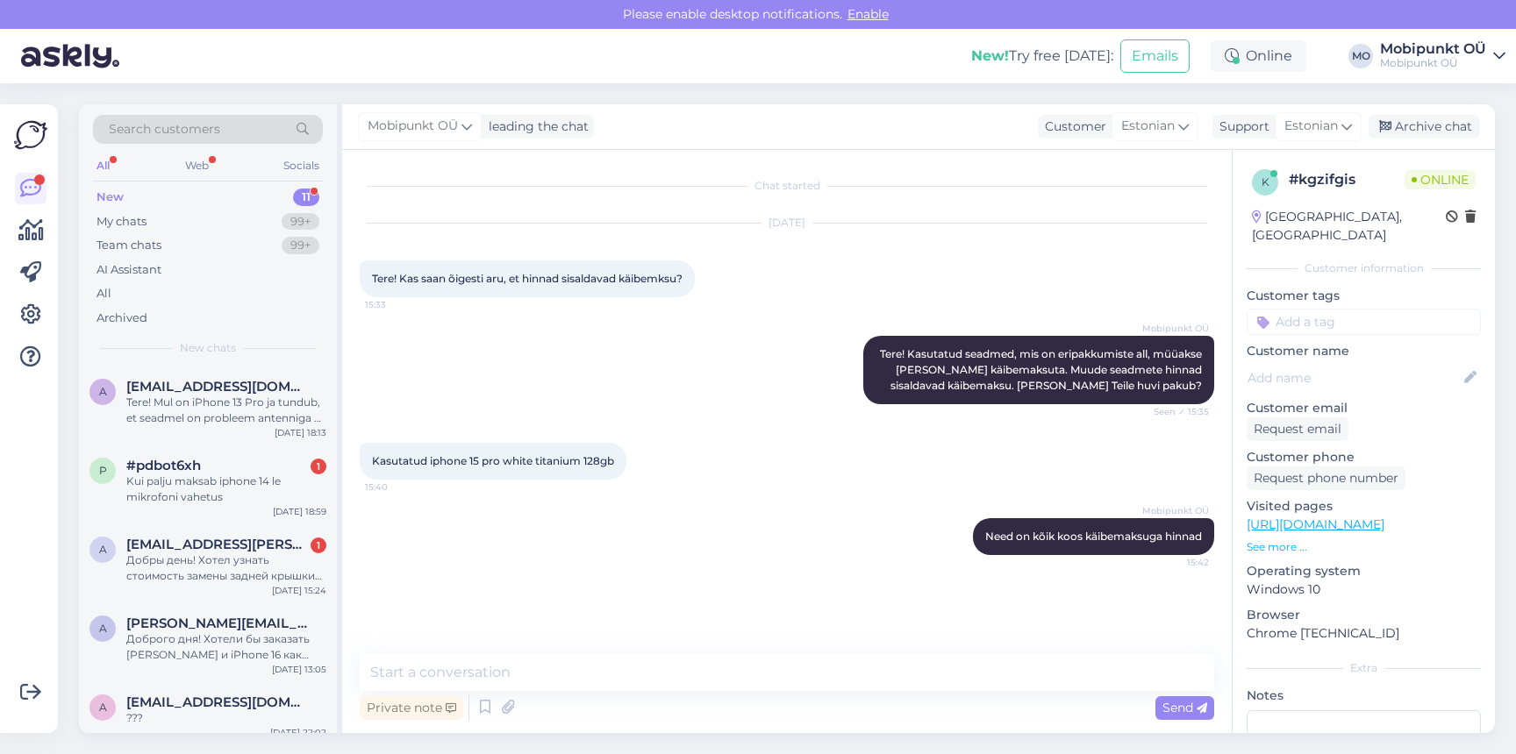
click at [123, 207] on div "New 11" at bounding box center [208, 197] width 230 height 25
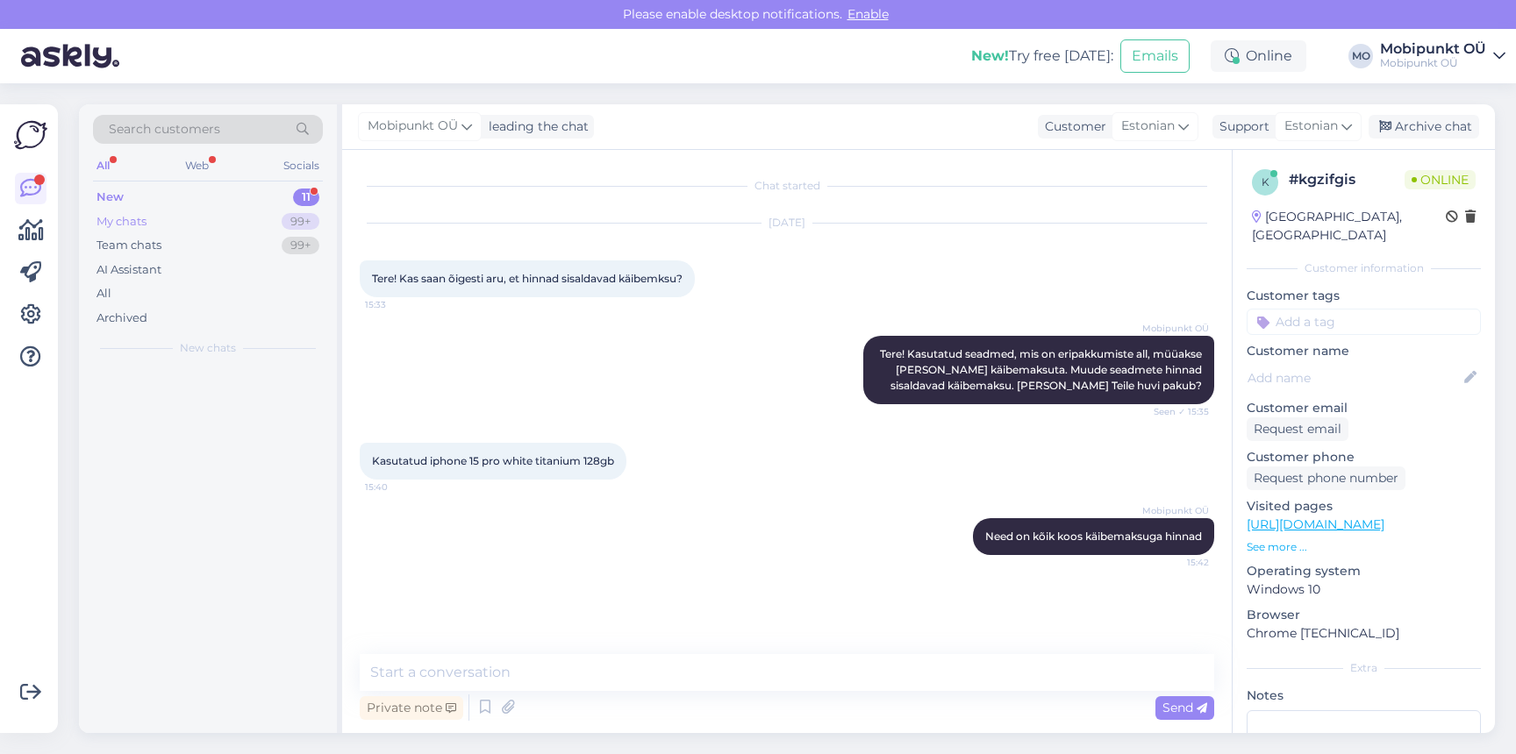
click at [117, 219] on div "My chats" at bounding box center [121, 222] width 50 height 18
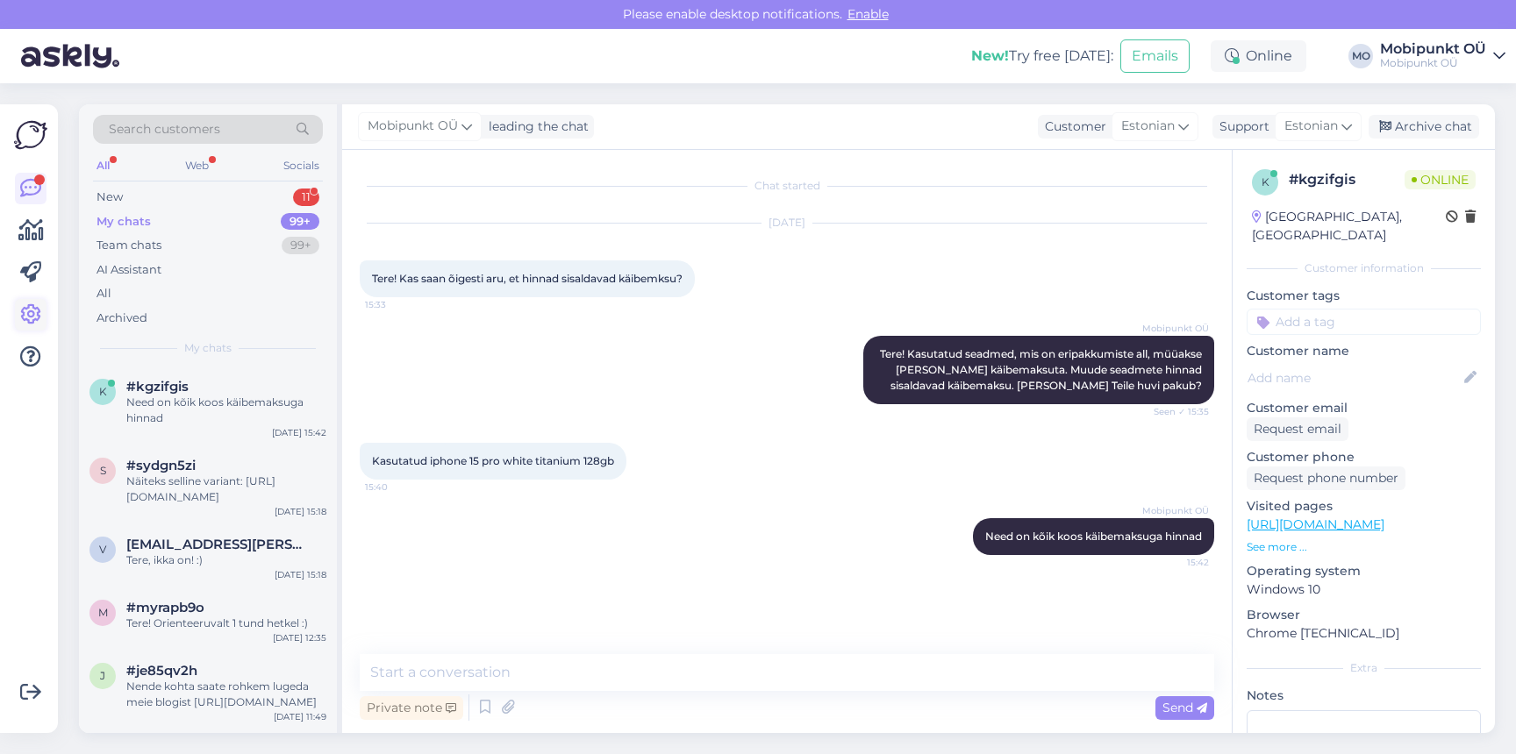
click at [25, 318] on icon at bounding box center [30, 314] width 21 height 21
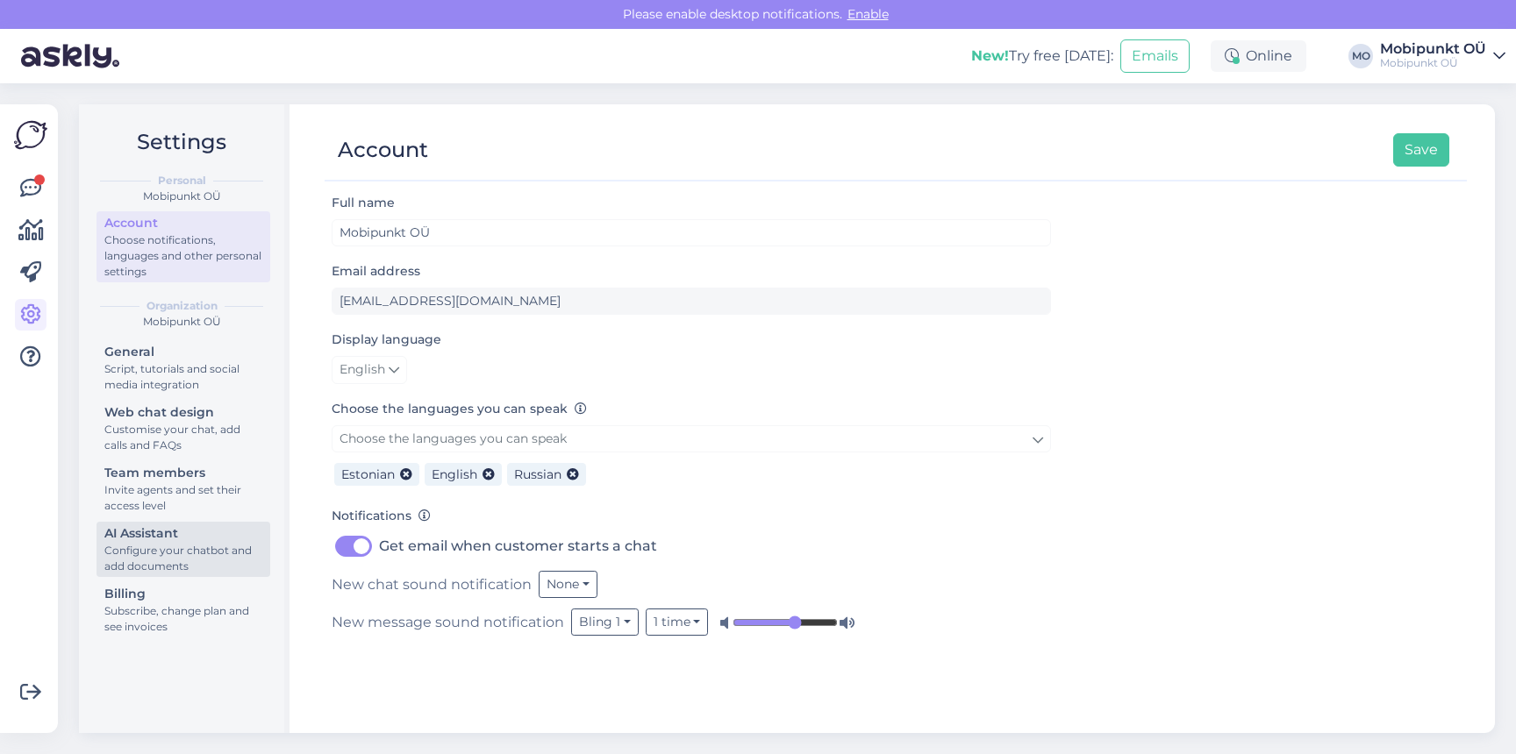
click at [152, 534] on div "AI Assistant" at bounding box center [183, 533] width 158 height 18
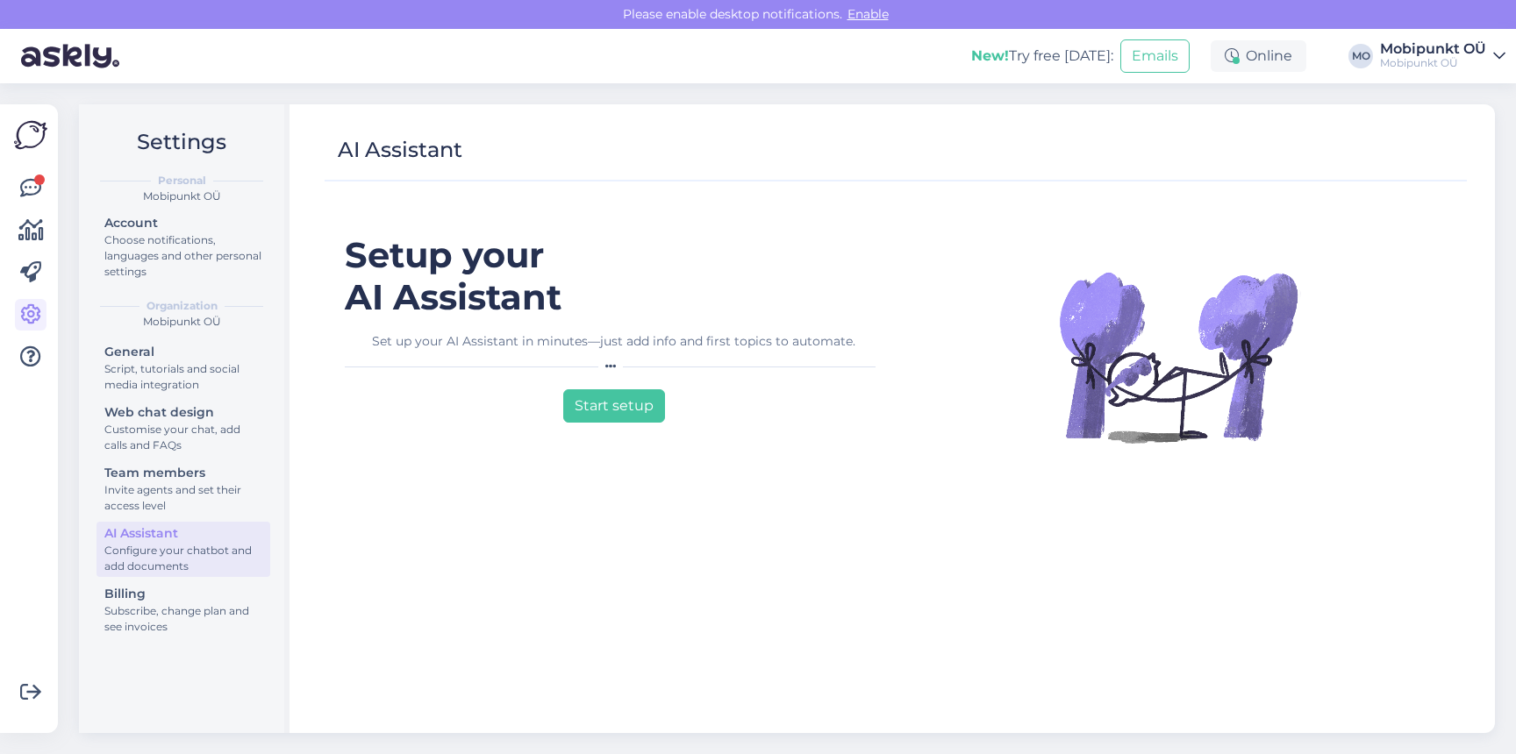
click at [612, 388] on div "Start setup" at bounding box center [614, 402] width 538 height 40
click at [601, 403] on button "Start setup" at bounding box center [614, 405] width 102 height 33
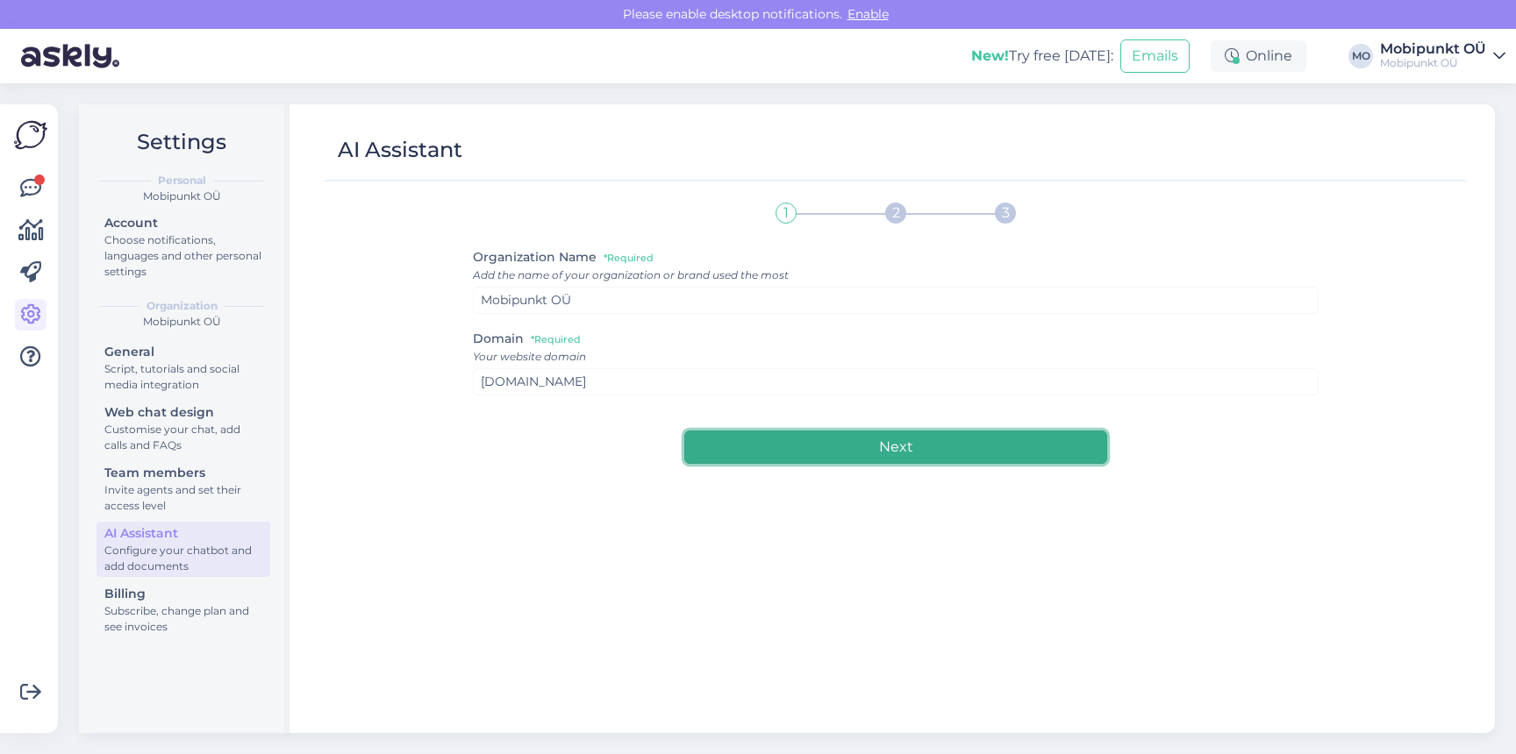
click at [732, 437] on button "Next" at bounding box center [895, 447] width 423 height 33
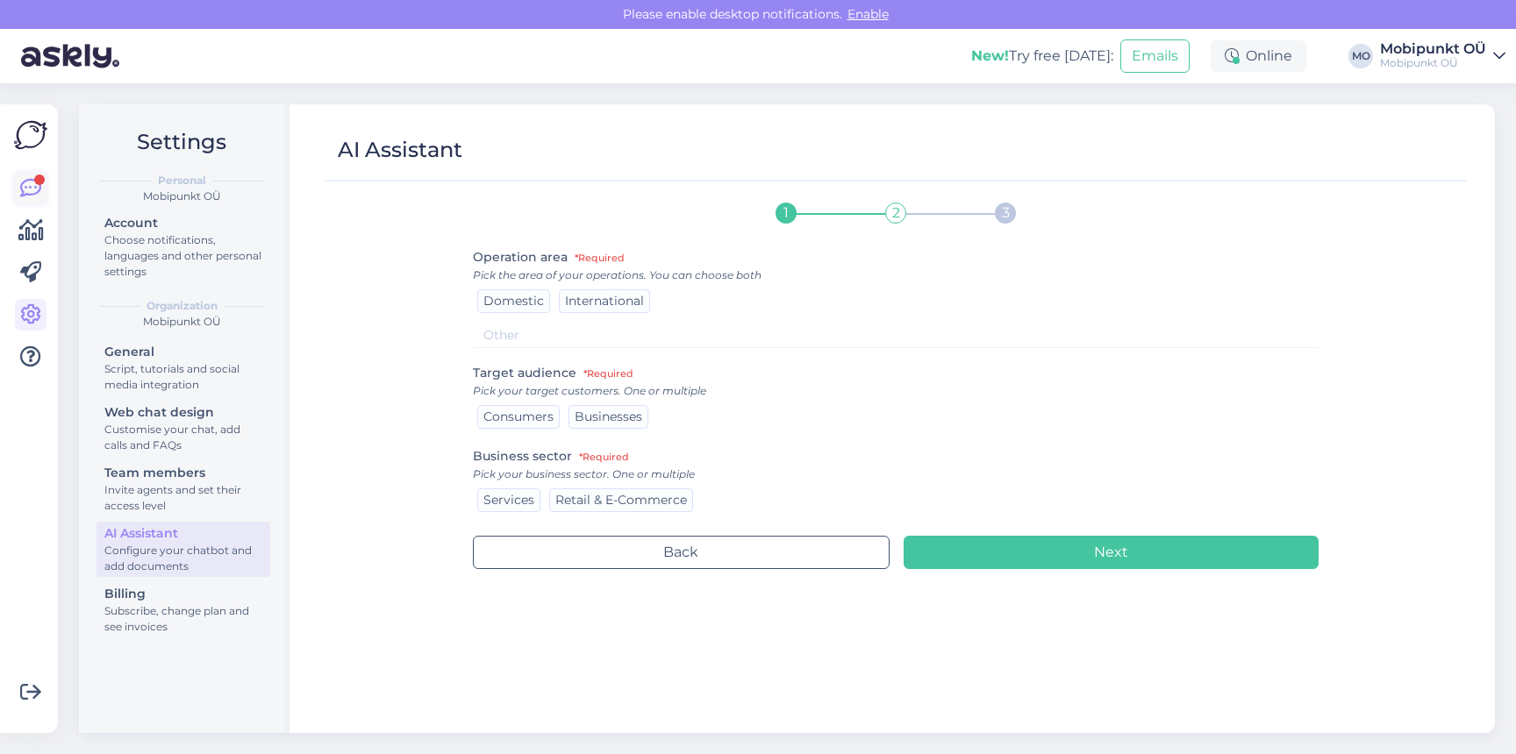
click at [32, 182] on icon at bounding box center [30, 188] width 21 height 21
